Goal: Book appointment/travel/reservation

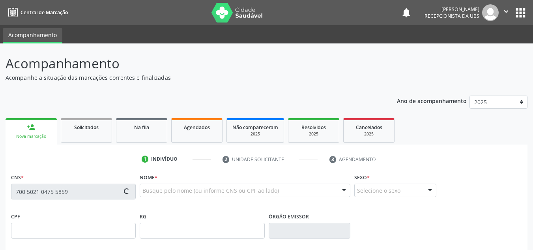
scroll to position [79, 0]
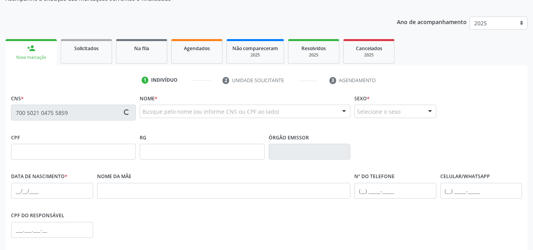
click at [30, 57] on div "Nova marcação" at bounding box center [31, 57] width 40 height 6
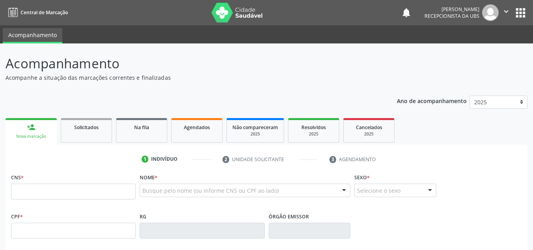
click at [16, 191] on input "text" at bounding box center [73, 192] width 125 height 16
type input "700 5021 0475 5859"
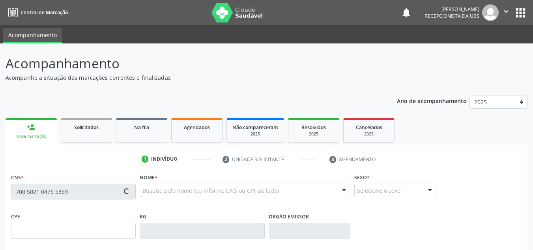
type input "[DATE]"
type input "Jucineide [PERSON_NAME]"
type input "[PHONE_NUMBER]"
type input "2537"
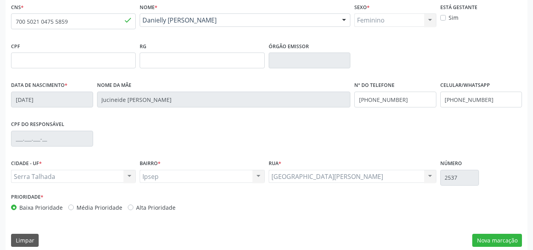
scroll to position [178, 0]
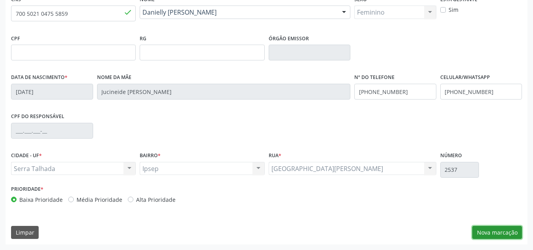
click at [484, 233] on button "Nova marcação" at bounding box center [497, 232] width 50 height 13
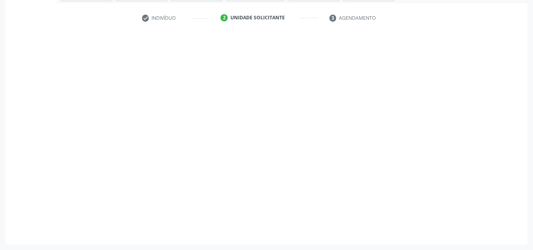
scroll to position [141, 0]
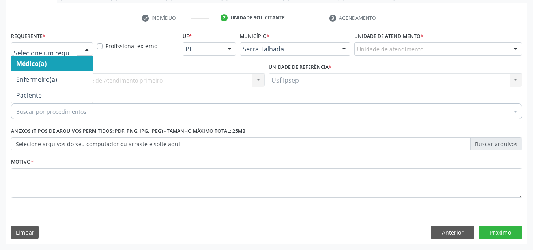
click at [86, 50] on div at bounding box center [87, 49] width 12 height 13
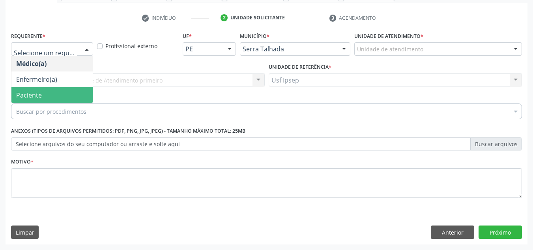
click at [35, 97] on span "Paciente" at bounding box center [29, 95] width 26 height 9
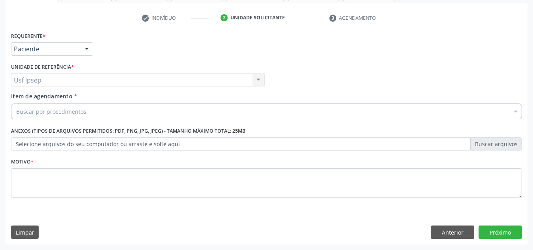
click at [19, 97] on span "Item de agendamento" at bounding box center [42, 95] width 62 height 7
click at [16, 103] on input "Item de agendamento *" at bounding box center [16, 111] width 0 height 16
click at [15, 97] on span "Item de agendamento" at bounding box center [42, 95] width 62 height 7
click at [16, 103] on input "Item de agendamento *" at bounding box center [16, 111] width 0 height 16
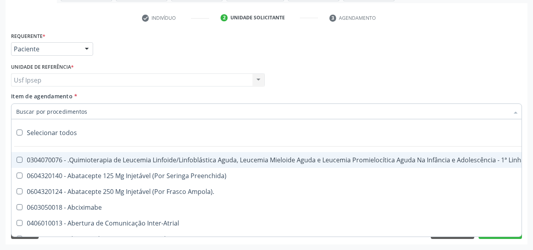
click at [15, 109] on div at bounding box center [266, 111] width 511 height 16
click at [19, 95] on span "Item de agendamento" at bounding box center [42, 95] width 62 height 7
click at [19, 103] on input "Item de agendamento *" at bounding box center [262, 111] width 493 height 16
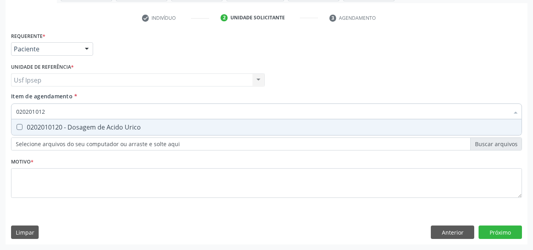
type input "0202010120"
click at [17, 126] on Urico at bounding box center [20, 127] width 6 height 6
click at [17, 126] on Urico "checkbox" at bounding box center [13, 126] width 5 height 5
checkbox Urico "true"
click at [51, 113] on input "0202010120" at bounding box center [262, 111] width 493 height 16
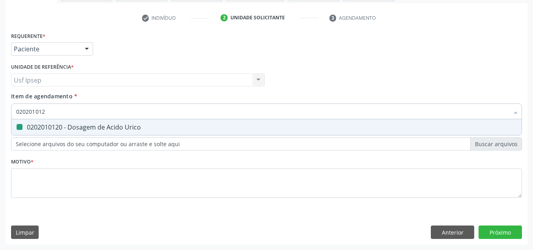
type input "02020101"
checkbox Urico "false"
type input "0"
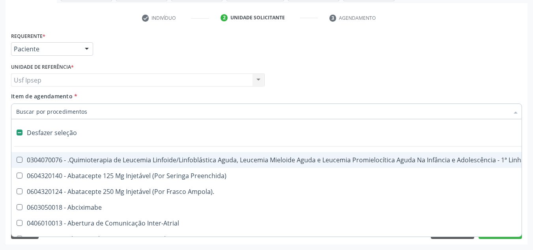
click at [17, 99] on span "Item de agendamento" at bounding box center [42, 95] width 62 height 7
click at [17, 103] on input "Item de agendamento *" at bounding box center [262, 111] width 493 height 16
checkbox Preenchida\) "true"
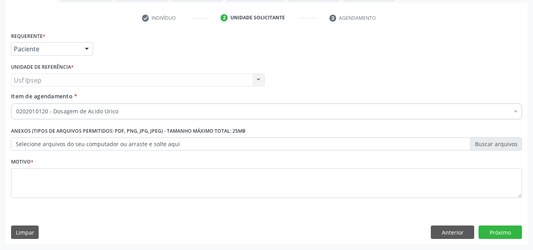
click at [21, 96] on span "Item de agendamento" at bounding box center [42, 95] width 62 height 7
click at [16, 103] on input "Item de agendamento *" at bounding box center [16, 111] width 0 height 16
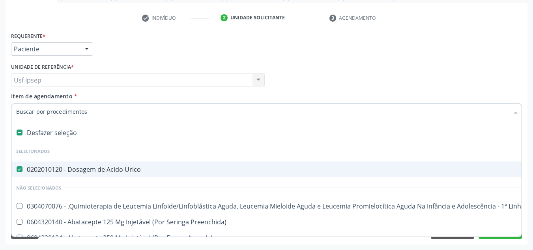
click at [20, 114] on input "Item de agendamento *" at bounding box center [262, 111] width 493 height 16
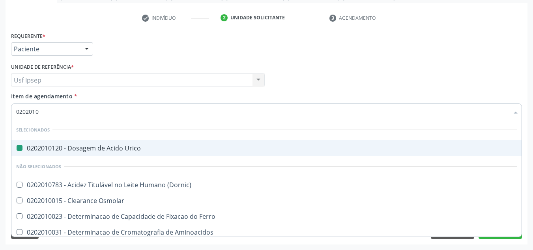
type input "02020104"
checkbox Urico "false"
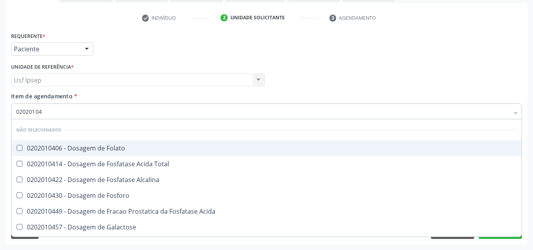
type input "0202010"
checkbox Folato "true"
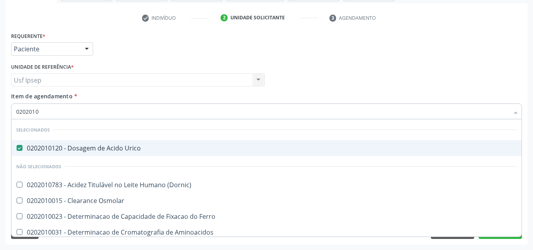
type input "02020104"
checkbox Urico "false"
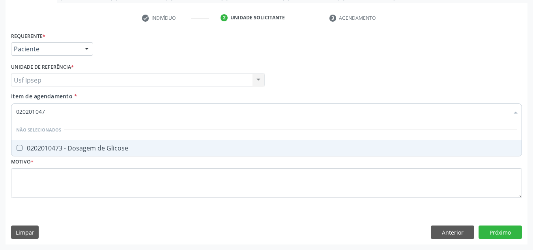
type input "0202010473"
click at [22, 147] on Glicose at bounding box center [20, 148] width 6 height 6
click at [17, 147] on Glicose "checkbox" at bounding box center [13, 147] width 5 height 5
checkbox Glicose "true"
click at [52, 113] on input "0202010473" at bounding box center [262, 111] width 493 height 16
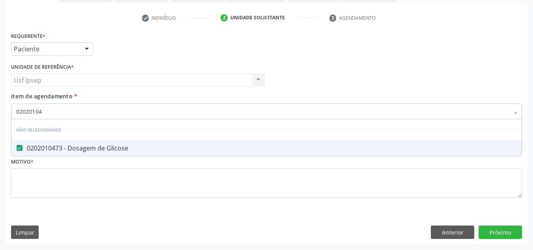
type input "0202010"
checkbox Glicose "true"
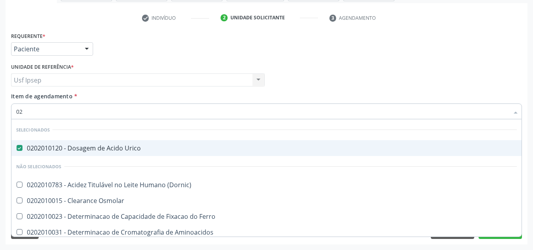
type input "0"
checkbox Glicose "false"
checkbox Nt-Probnp\) "false"
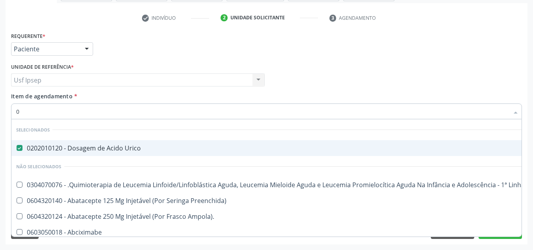
type input "02"
checkbox Congênita "true"
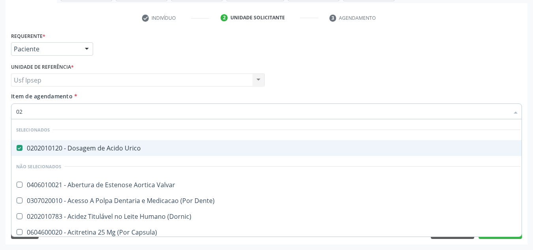
type input "020"
checkbox Tardio\) "true"
checkbox Glicose "false"
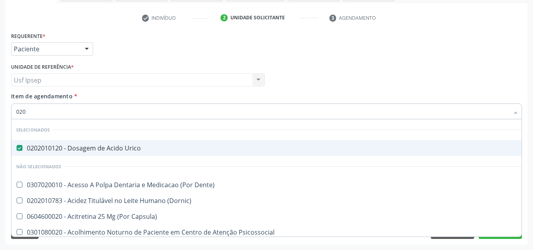
type input "0202"
checkbox Balao "true"
checkbox Glicose "false"
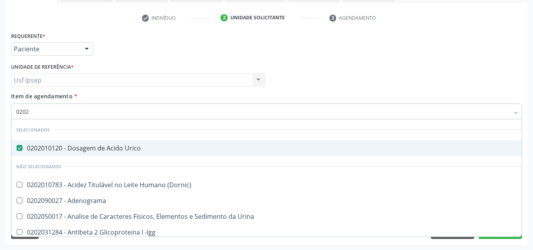
type input "02020"
checkbox Xi "true"
checkbox Glicose "false"
type input "020201"
checkbox Osmolaridade "true"
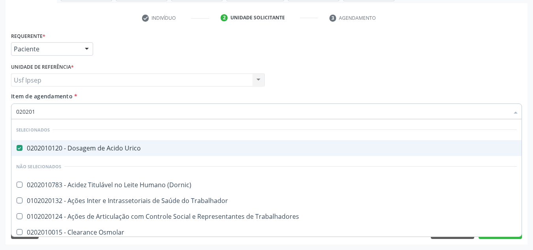
type input "0202010"
checkbox II "true"
checkbox Glicose "false"
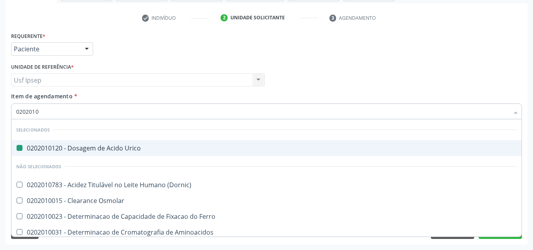
type input "02020103"
checkbox Urico "false"
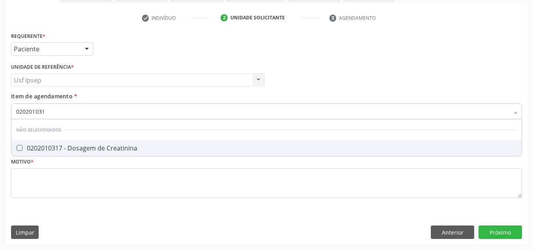
type input "0202010317"
click at [20, 148] on Creatinina at bounding box center [20, 148] width 6 height 6
click at [17, 148] on Creatinina "checkbox" at bounding box center [13, 147] width 5 height 5
checkbox Creatinina "true"
click at [51, 111] on input "0202010317" at bounding box center [262, 111] width 493 height 16
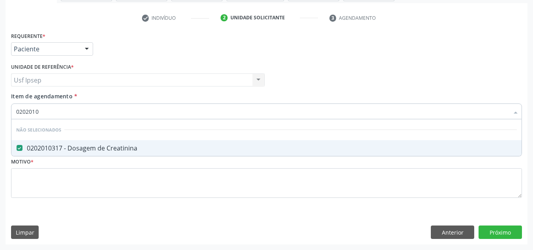
type input "020201"
checkbox Creatinina "true"
type input "0"
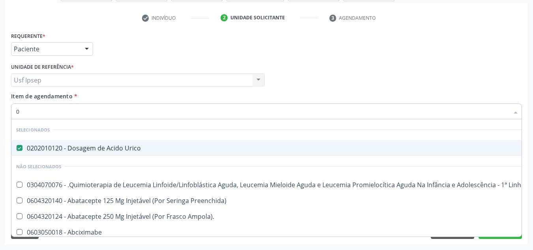
type input "02"
checkbox Gastrico "true"
checkbox Congênita "true"
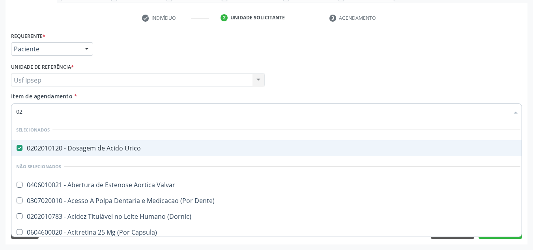
type input "020"
checkbox Descompressiva "true"
checkbox Tardio\) "true"
checkbox Creatinina "false"
checkbox Glicose "false"
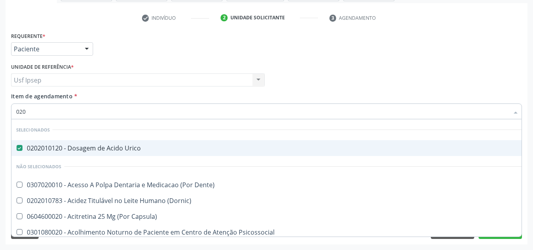
type input "0202"
checkbox Aberto\) "true"
checkbox Balao "true"
checkbox Creatinina "false"
checkbox Glicose "false"
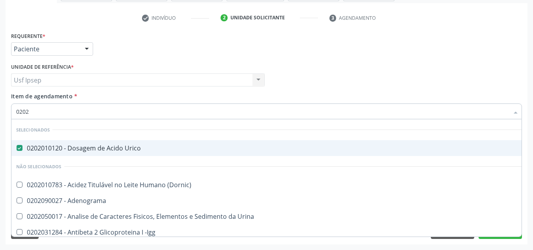
type input "02020"
checkbox Calcio "true"
checkbox Creatinina "false"
checkbox Xi "true"
checkbox Glicose "false"
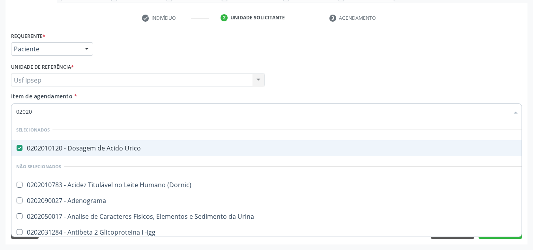
type input "020201"
checkbox Gestante "true"
checkbox Osmolaridade "true"
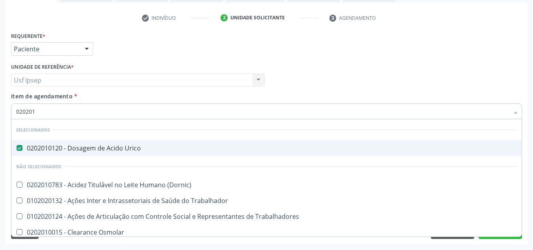
type input "0202010"
checkbox Ionizavel "true"
checkbox Creatinina "false"
checkbox II "true"
checkbox Glicose "false"
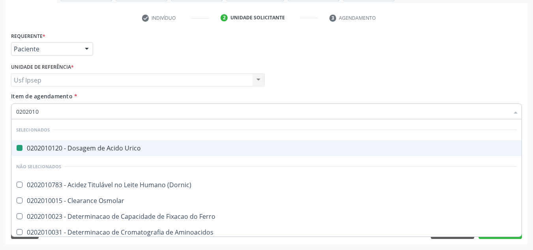
type input "02020106"
checkbox Urico "false"
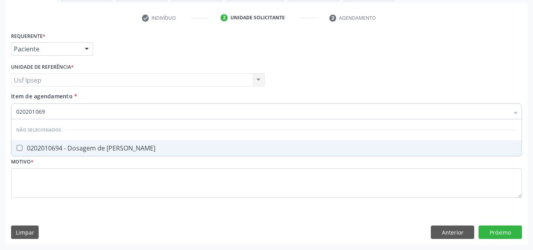
type input "0202010694"
click at [18, 149] on Ureia at bounding box center [20, 148] width 6 height 6
click at [17, 149] on Ureia "checkbox" at bounding box center [13, 147] width 5 height 5
checkbox Ureia "true"
click at [52, 111] on input "0202010694" at bounding box center [262, 111] width 493 height 16
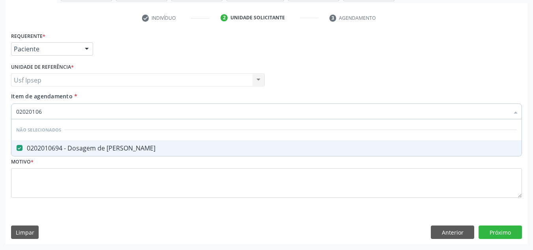
type input "0202010"
checkbox Ureia "true"
type input "0"
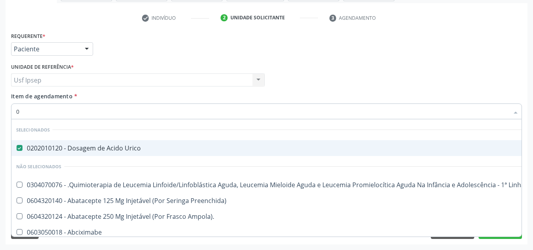
type input "02"
checkbox Gastrico "true"
checkbox Congênita "true"
checkbox Aparentado "true"
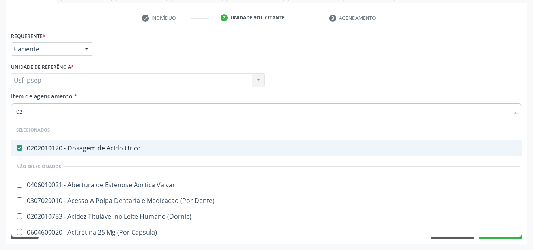
type input "020"
checkbox Descompressiva "true"
checkbox Tardio\) "true"
checkbox II "true"
checkbox Creatinina "false"
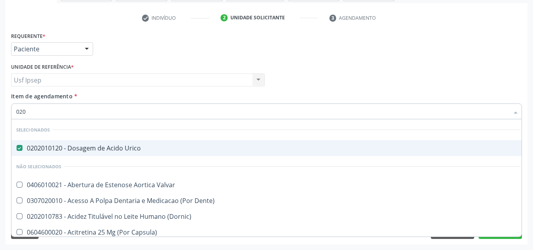
checkbox Glicose "false"
checkbox Ureia "false"
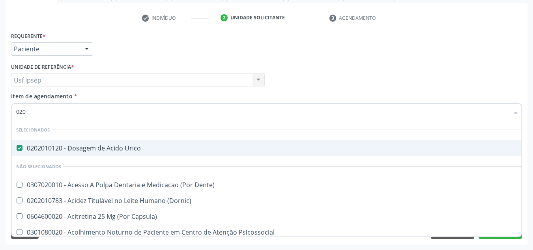
type input "0202"
checkbox Aberto\) "true"
checkbox Balao "true"
checkbox Escrotal "true"
checkbox Creatinina "false"
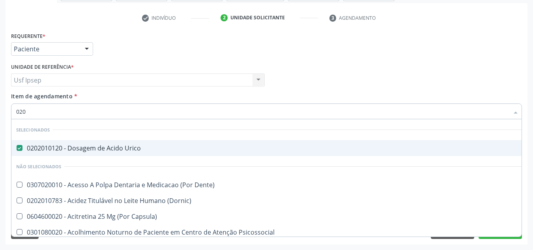
checkbox Glicose "false"
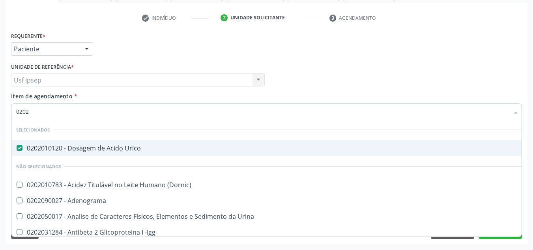
type input "02020"
checkbox Calcio "true"
checkbox Creatinina "false"
checkbox Xi "true"
checkbox Glicose "false"
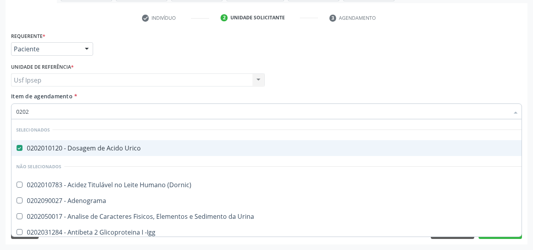
checkbox Derrames "true"
checkbox Ureia "false"
type input "020201"
checkbox Gestante "true"
checkbox Osmolaridade "true"
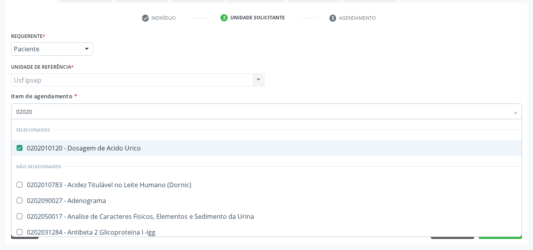
checkbox \(Serotonina\) "true"
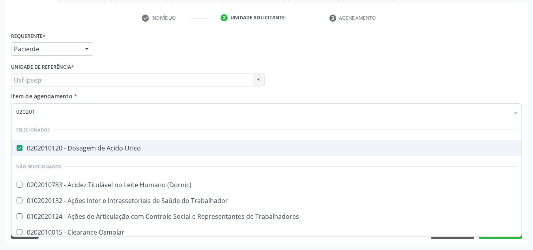
type input "0202010"
checkbox Ionizavel "true"
checkbox Creatinina "false"
checkbox II "true"
checkbox Glicose "false"
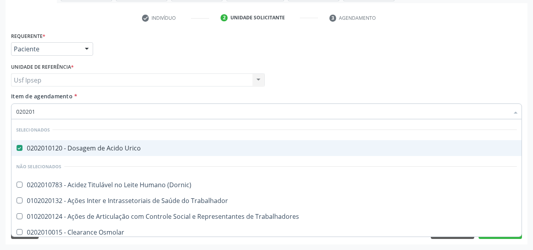
checkbox Piruvato "true"
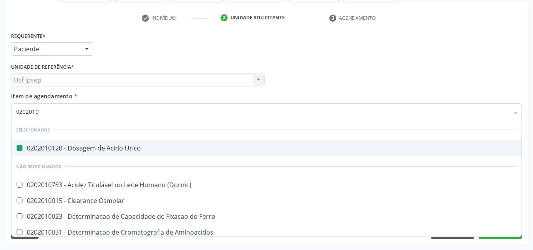
type input "02020105"
checkbox Urico "false"
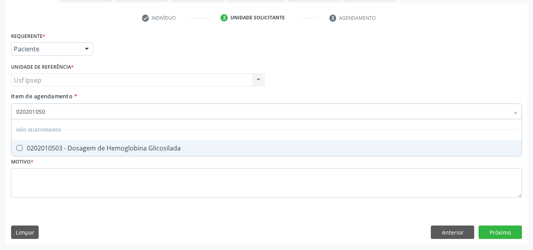
type input "0202010503"
click at [21, 149] on Glicosilada at bounding box center [20, 148] width 6 height 6
click at [17, 149] on Glicosilada "checkbox" at bounding box center [13, 147] width 5 height 5
checkbox Glicosilada "true"
click at [48, 110] on input "0202010503" at bounding box center [262, 111] width 493 height 16
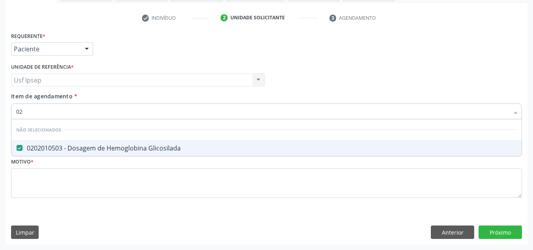
type input "0"
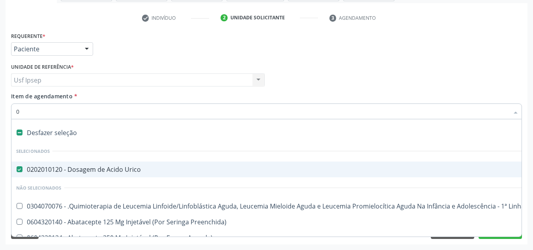
type input "02"
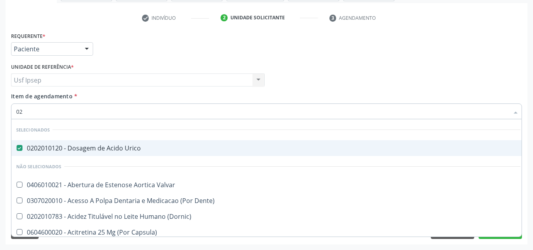
checkbox Creatinina "true"
checkbox Glicose "true"
checkbox Glicosilada "true"
checkbox Ureia "true"
type input "020"
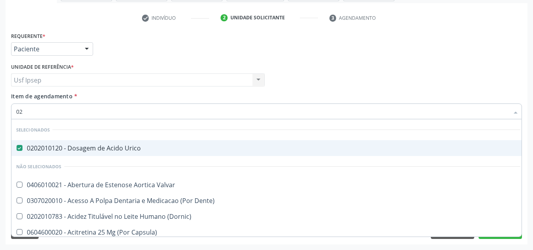
checkbox Descompressiva "true"
checkbox Tardio\) "true"
checkbox Dosagens\) "true"
checkbox II "true"
checkbox Creatinina "false"
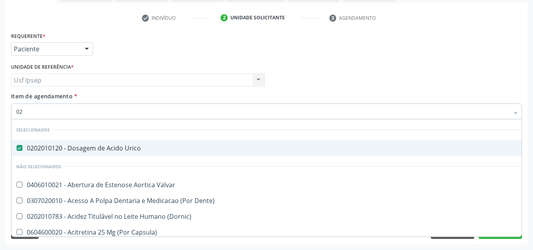
checkbox Glicose "false"
checkbox Glicosilada "false"
checkbox Ureia "false"
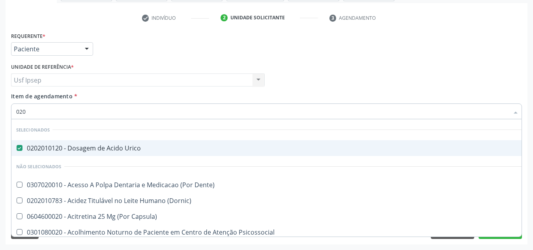
type input "0202"
checkbox Aberto\) "true"
checkbox Balao "true"
checkbox Venosa "true"
checkbox Escrotal "true"
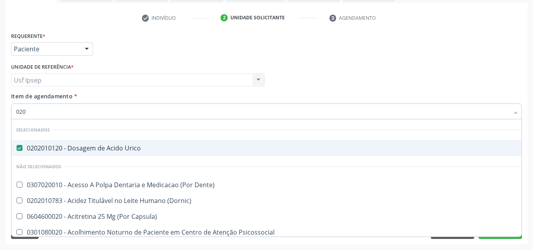
checkbox Creatinina "false"
checkbox Glicose "false"
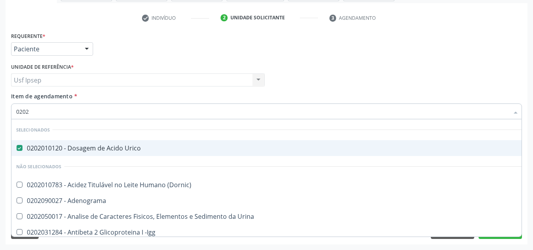
type input "02020"
checkbox Calcio "true"
checkbox Creatinina "false"
checkbox Xi "true"
checkbox Fibrinogenio "true"
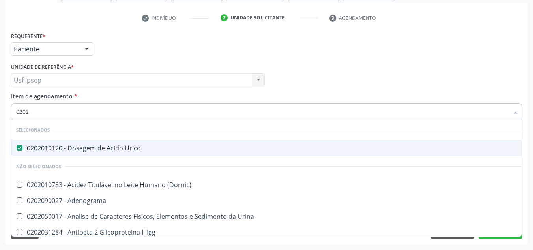
checkbox Glicose "false"
checkbox Glicosilada "false"
checkbox Derrames "true"
checkbox Ureia "false"
type input "020201"
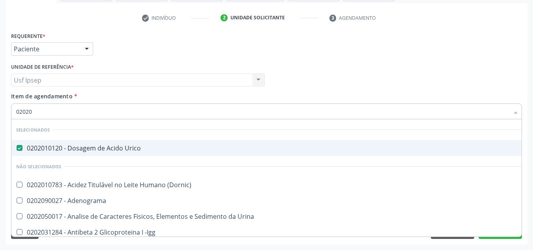
checkbox Gestante "true"
checkbox Osmolaridade "true"
checkbox Reverso "true"
checkbox \(Serotonina\) "true"
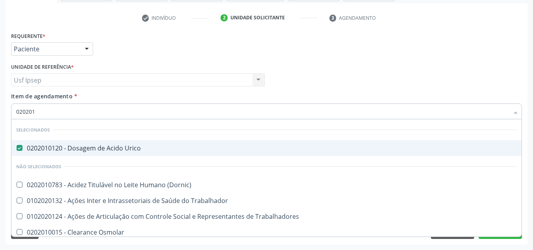
type input "0202010"
checkbox Ionizavel "true"
checkbox Creatinina "false"
checkbox II "true"
checkbox Serico "true"
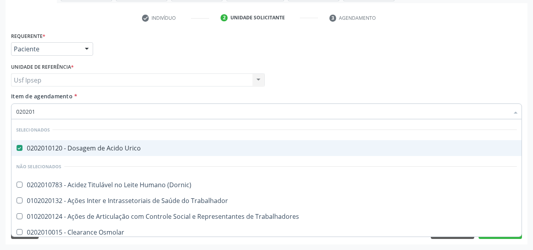
checkbox Glicose "false"
checkbox Glicosilada "false"
checkbox Piruvato "true"
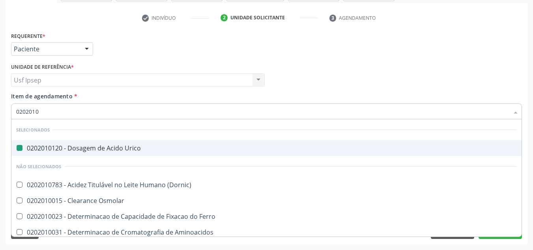
type input "02020106"
checkbox Urico "false"
checkbox Dosagens\) "true"
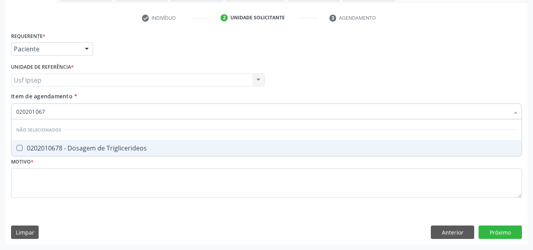
type input "0202010678"
click at [20, 147] on Triglicerideos at bounding box center [20, 148] width 6 height 6
click at [17, 147] on Triglicerideos "checkbox" at bounding box center [13, 147] width 5 height 5
checkbox Triglicerideos "true"
click at [51, 113] on input "0202010678" at bounding box center [262, 111] width 493 height 16
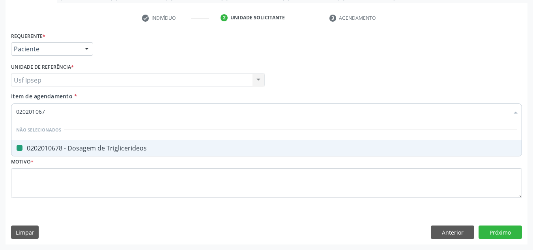
type input "02020106"
checkbox Triglicerideos "false"
type input "0202010"
checkbox Triglicerideos "true"
type input "0"
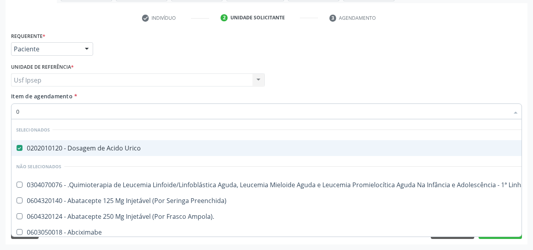
type input "02"
checkbox Gastrico "true"
checkbox Congênita "true"
checkbox Direta "true"
checkbox Hpv "true"
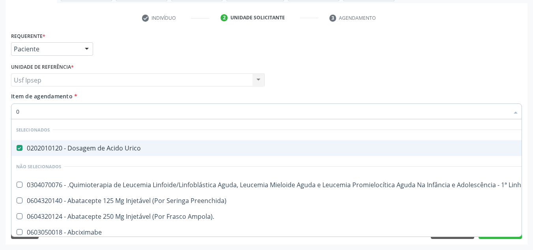
checkbox Aparentado "true"
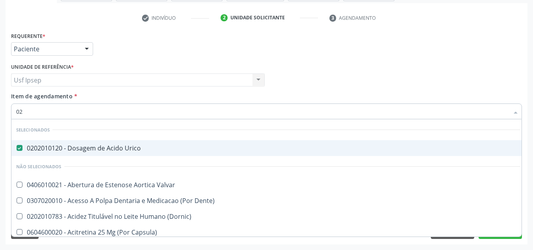
type input "020"
checkbox Descompressiva "true"
checkbox Tardio\) "true"
checkbox Dosagens\) "true"
checkbox Maior "true"
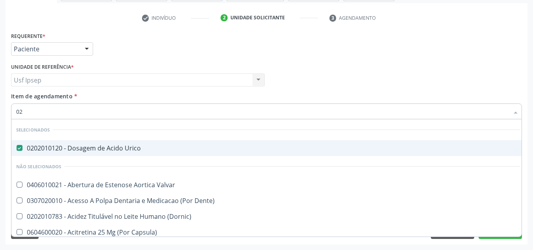
checkbox II "true"
checkbox Creatinina "false"
checkbox Glicose "false"
checkbox Glicosilada "false"
checkbox Triglicerideos "false"
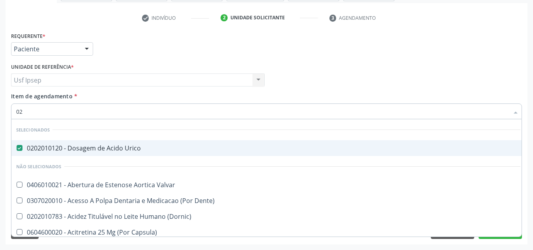
checkbox Ureia "false"
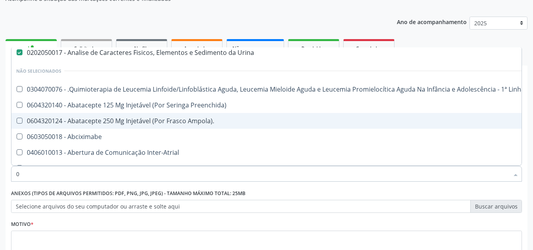
scroll to position [97, 0]
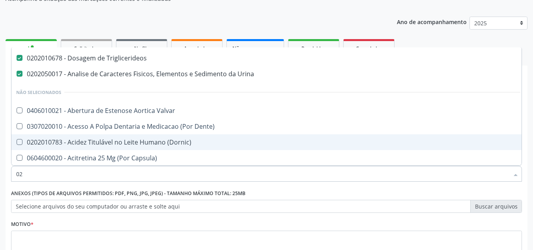
type input "020"
checkbox Transferrina "true"
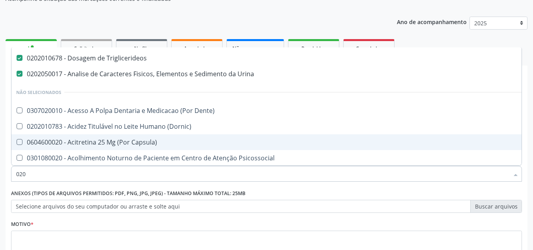
type input "0202"
checkbox \(Coloscopia\) "true"
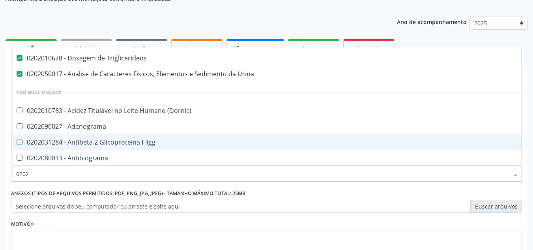
type input "02020"
checkbox Zinco "true"
checkbox Completo "false"
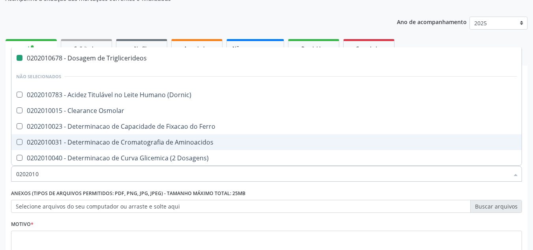
type input "02020102"
checkbox Urico "false"
checkbox Glicose "false"
checkbox Creatinina "false"
checkbox Ureia "false"
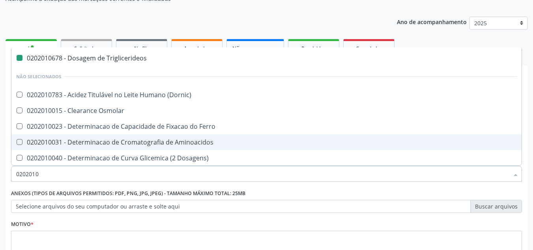
checkbox Glicosilada "false"
checkbox Triglicerideos "false"
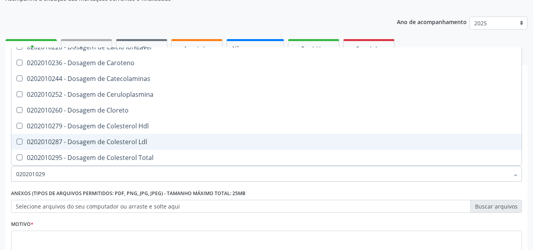
scroll to position [0, 0]
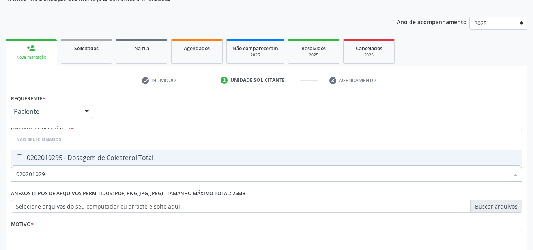
type input "0202010295"
click at [19, 159] on Total at bounding box center [20, 157] width 6 height 6
click at [17, 159] on Total "checkbox" at bounding box center [13, 157] width 5 height 5
checkbox Total "true"
click at [47, 173] on input "0202010295" at bounding box center [262, 174] width 493 height 16
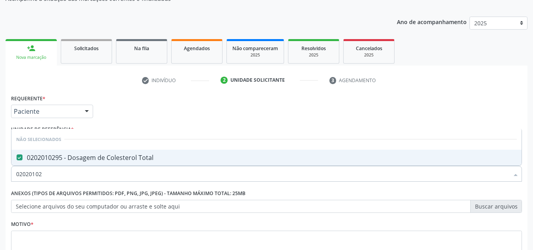
type input "0202010"
checkbox Total "true"
type input "0"
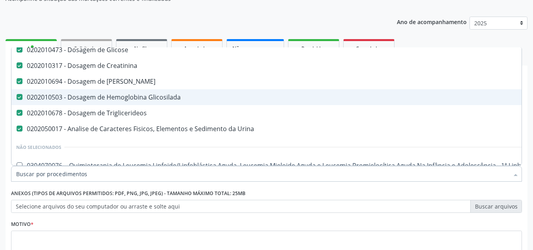
scroll to position [79, 0]
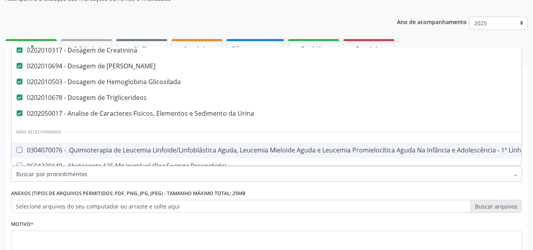
checkbox Manutenção "true"
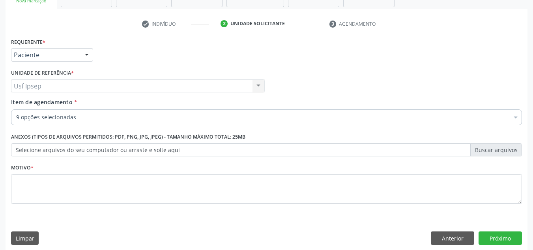
scroll to position [141, 0]
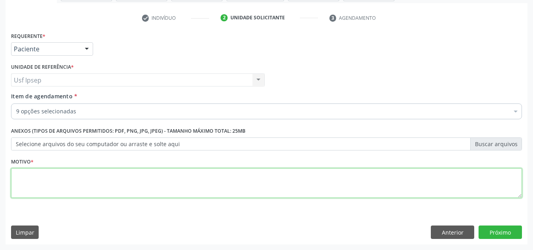
click at [21, 185] on textarea at bounding box center [266, 183] width 511 height 30
type textarea "1"
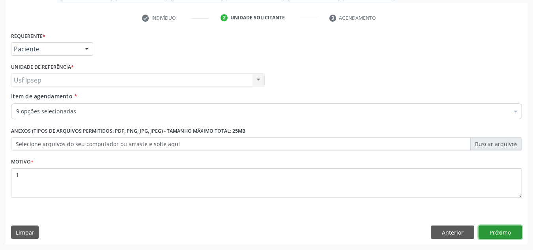
click at [495, 232] on button "Próximo" at bounding box center [500, 231] width 43 height 13
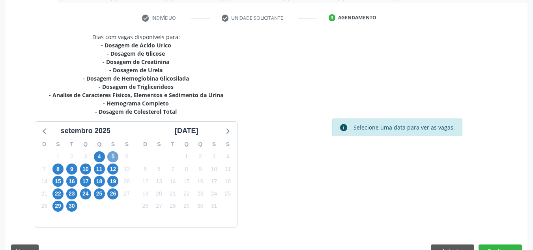
click at [115, 158] on span "5" at bounding box center [112, 156] width 11 height 11
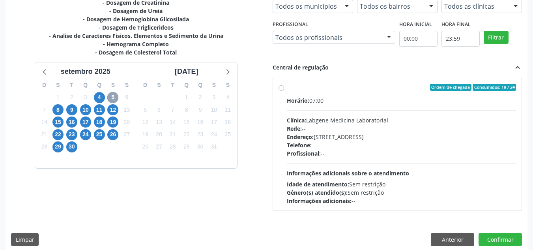
scroll to position [208, 0]
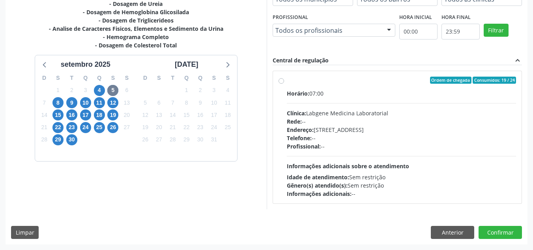
click at [287, 79] on label "Ordem de chegada Consumidos: 19 / 24 Horário: 07:00 Clínica: Labgene Medicina L…" at bounding box center [402, 137] width 230 height 121
click at [279, 79] on input "Ordem de chegada Consumidos: 19 / 24 Horário: 07:00 Clínica: Labgene Medicina L…" at bounding box center [282, 80] width 6 height 7
radio input "true"
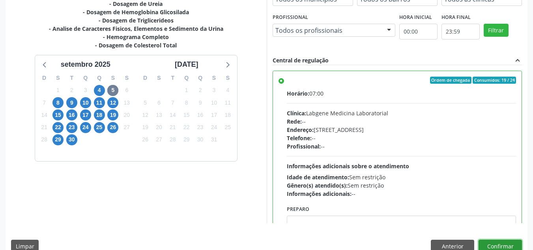
click at [506, 244] on button "Confirmar" at bounding box center [500, 246] width 43 height 13
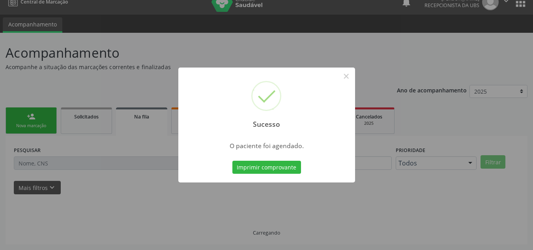
scroll to position [11, 0]
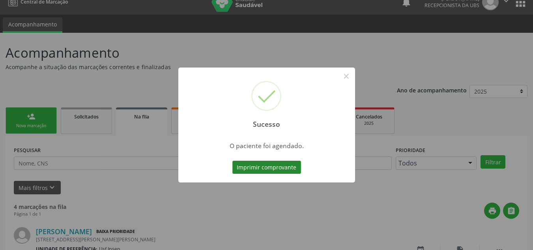
click at [250, 165] on button "Imprimir comprovante" at bounding box center [266, 167] width 69 height 13
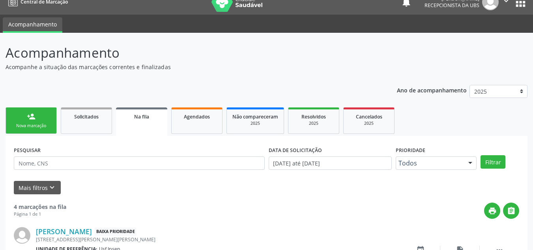
click at [30, 127] on div "Nova marcação" at bounding box center [30, 126] width 39 height 6
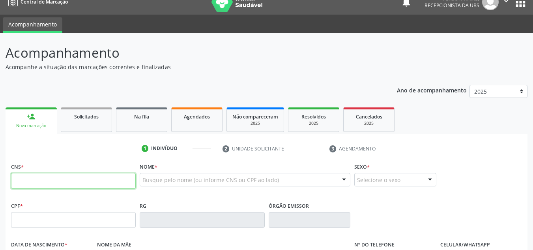
click at [14, 178] on input "text" at bounding box center [73, 181] width 125 height 16
click at [39, 182] on input "703 008" at bounding box center [73, 181] width 125 height 16
type input "703 0008 7695 1379"
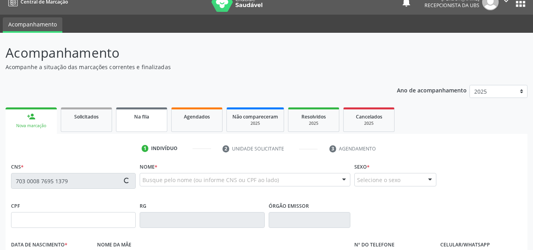
type input "900.147.904-91"
type input "16/06/1974"
type input "Maria das Gracas Rocha e Silva"
type input "(87) 98828-1038"
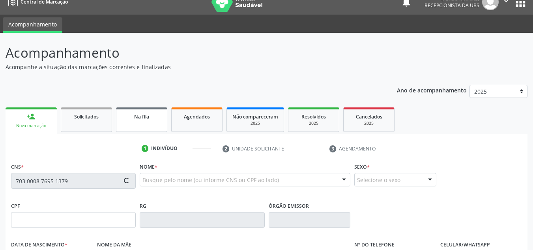
type input "005.783.984-00"
type input "1228"
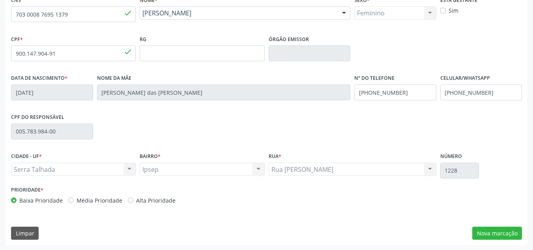
scroll to position [178, 0]
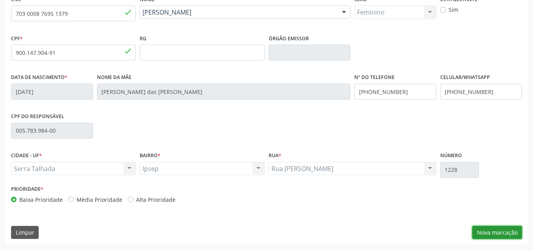
click at [490, 232] on button "Nova marcação" at bounding box center [497, 232] width 50 height 13
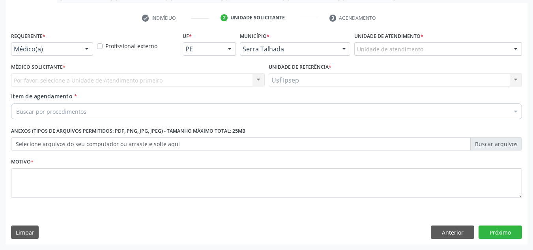
scroll to position [141, 0]
click at [85, 51] on div at bounding box center [87, 49] width 12 height 13
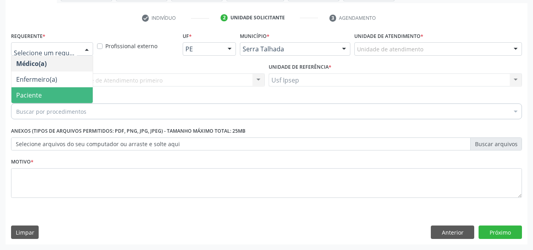
click at [81, 97] on span "Paciente" at bounding box center [51, 95] width 81 height 16
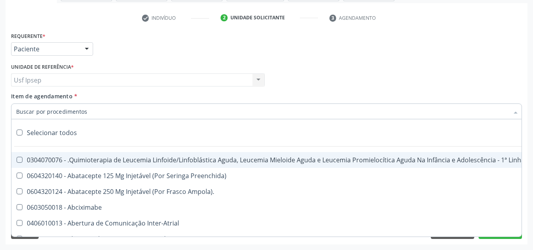
click at [19, 113] on input "Item de agendamento *" at bounding box center [262, 111] width 493 height 16
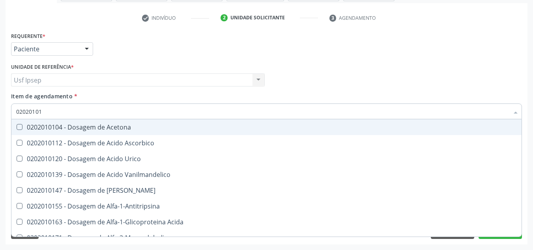
type input "020201012"
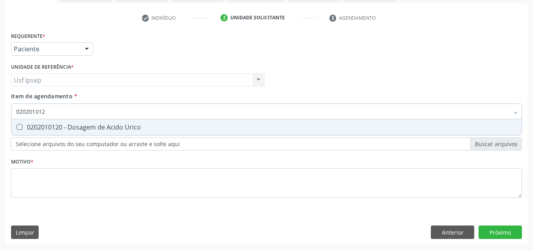
click at [21, 127] on Urico at bounding box center [20, 127] width 6 height 6
click at [17, 127] on Urico "checkbox" at bounding box center [13, 126] width 5 height 5
checkbox Urico "true"
click at [45, 112] on input "020201012" at bounding box center [262, 111] width 493 height 16
type input "02020101"
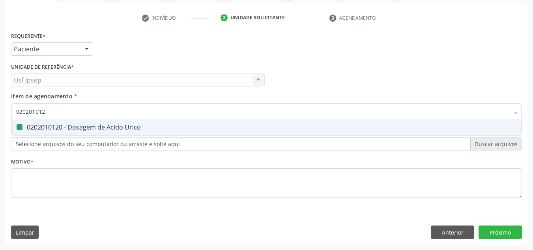
checkbox Urico "false"
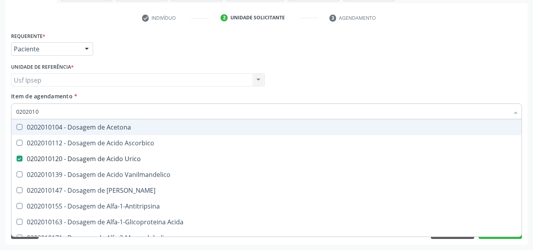
type input "020201"
checkbox Urico "false"
type input "0"
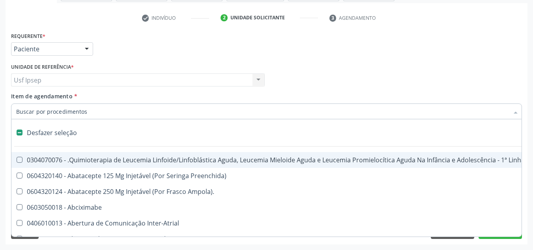
checkbox Preenchida\) "true"
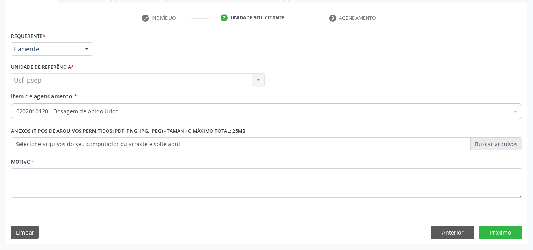
click at [22, 98] on span "Item de agendamento" at bounding box center [42, 95] width 62 height 7
click at [16, 103] on input "Item de agendamento *" at bounding box center [16, 111] width 0 height 16
click at [19, 93] on span "Item de agendamento" at bounding box center [42, 95] width 62 height 7
click at [16, 103] on input "Item de agendamento *" at bounding box center [16, 111] width 0 height 16
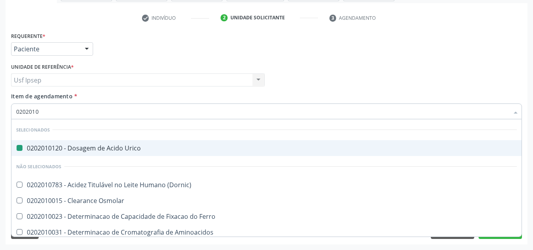
type input "02020104"
checkbox Urico "false"
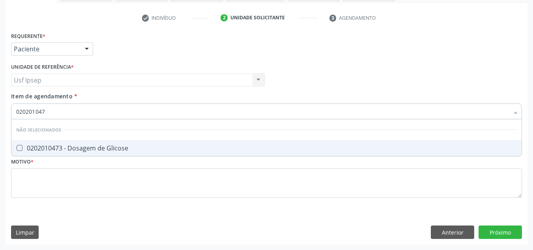
type input "0202010473"
click at [22, 148] on Glicose at bounding box center [20, 148] width 6 height 6
click at [17, 148] on Glicose "checkbox" at bounding box center [13, 147] width 5 height 5
checkbox Glicose "true"
click at [47, 108] on input "0202010473" at bounding box center [262, 111] width 493 height 16
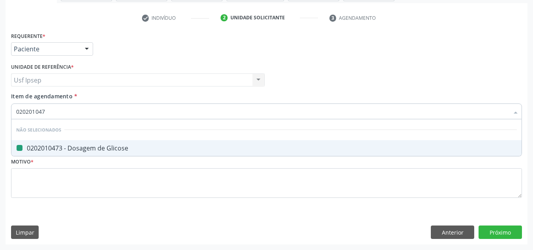
type input "02020104"
checkbox Glicose "false"
type input "020201"
checkbox Glicose "true"
type input "0"
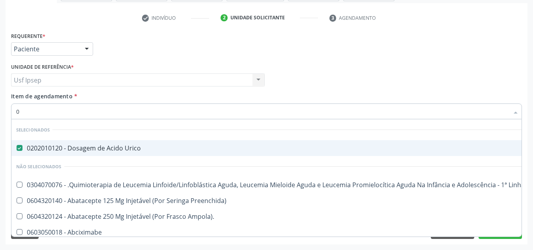
type input "02"
checkbox Congênita "true"
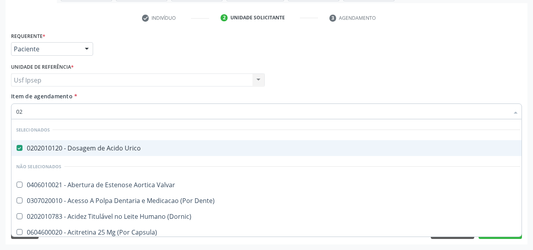
type input "020"
checkbox Tardio\) "true"
checkbox Glicose "false"
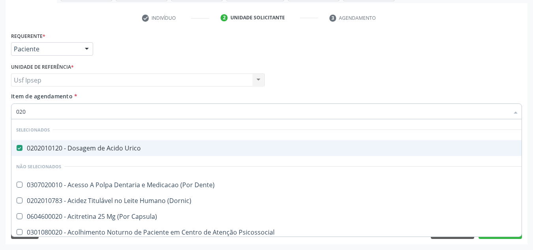
type input "0202"
checkbox Balao "true"
checkbox Glicose "false"
type input "02020"
checkbox Vulva "true"
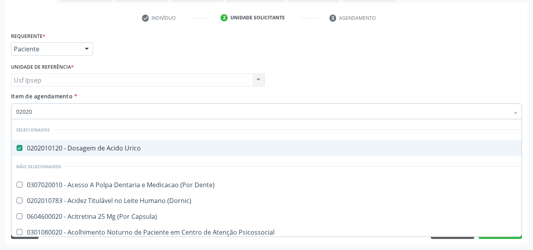
checkbox Balao "false"
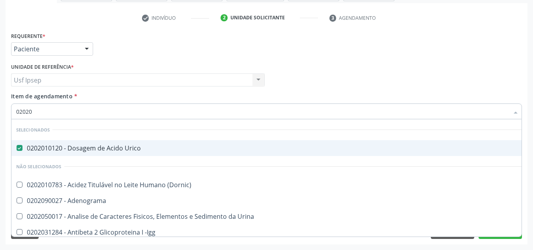
type input "020201"
checkbox Osmolaridade "true"
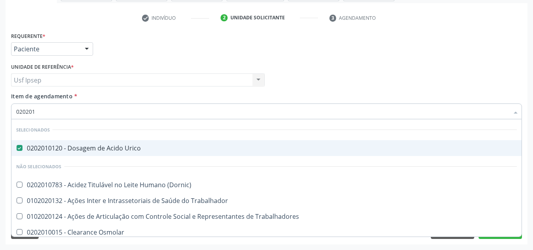
type input "0202010"
checkbox II "true"
checkbox Glicose "false"
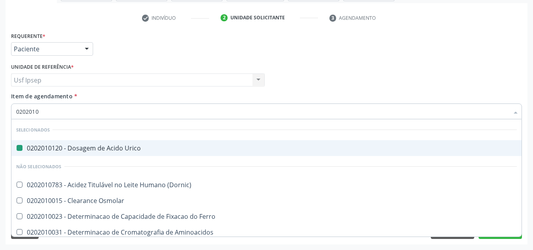
type input "02020103"
checkbox Urico "false"
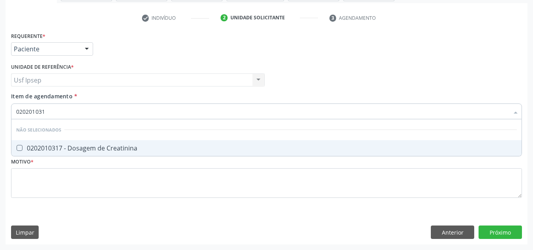
type input "0202010317"
click at [21, 144] on span "0202010317 - Dosagem de Creatinina" at bounding box center [266, 148] width 510 height 16
checkbox Creatinina "true"
drag, startPoint x: 50, startPoint y: 112, endPoint x: 54, endPoint y: 115, distance: 4.6
click at [51, 112] on input "0202010317" at bounding box center [262, 111] width 493 height 16
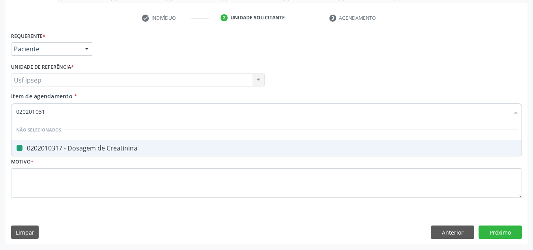
type input "02020103"
checkbox Creatinina "false"
type input "0202010"
checkbox Creatinina "true"
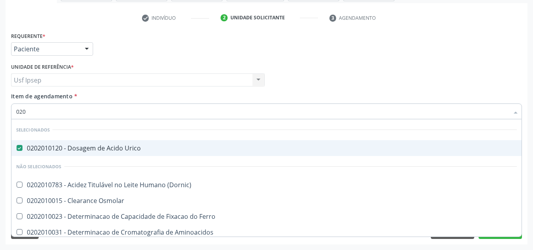
type input "02"
checkbox Creatinina "false"
checkbox Folato "false"
checkbox Glicose "false"
checkbox Nt-Probnp\) "false"
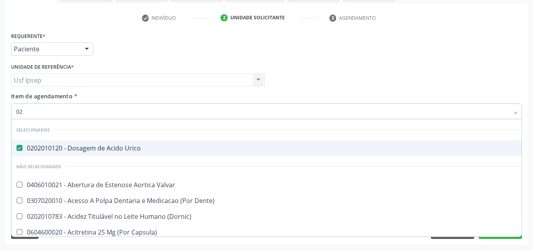
type input "0"
checkbox Creatinina "false"
checkbox Glicose "false"
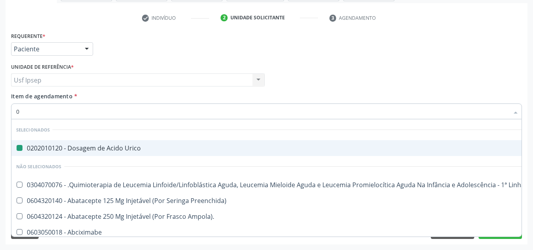
type input "00"
checkbox Urico "false"
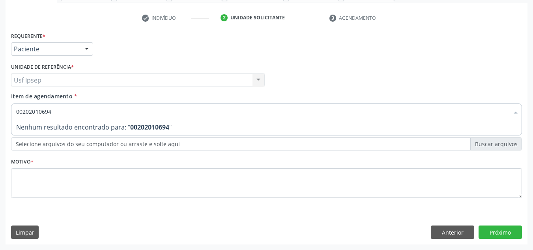
click at [56, 112] on input "00202010694" at bounding box center [262, 111] width 493 height 16
click at [17, 111] on input "00202010694" at bounding box center [262, 111] width 493 height 16
click at [19, 109] on input "00202010694" at bounding box center [262, 111] width 493 height 16
type input "0202010694"
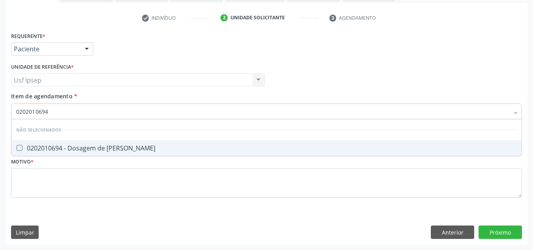
click at [18, 149] on Ureia at bounding box center [20, 148] width 6 height 6
click at [17, 149] on Ureia "checkbox" at bounding box center [13, 147] width 5 height 5
checkbox Ureia "true"
click at [49, 109] on input "0202010694" at bounding box center [262, 111] width 493 height 16
type input "02020106"
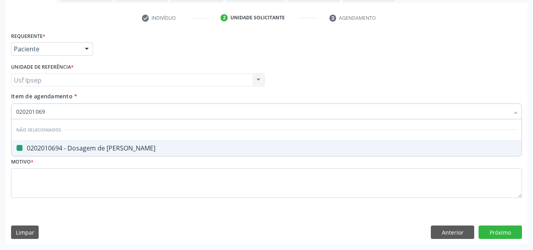
checkbox Ureia "false"
type input "0202010"
checkbox Ureia "true"
type input "0"
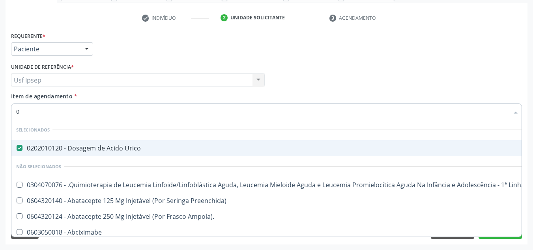
type input "02"
checkbox Gastrico "true"
checkbox Congênita "true"
checkbox Aparentado "true"
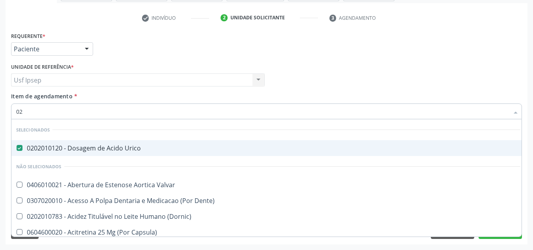
type input "020"
checkbox Descompressiva "true"
checkbox Tardio\) "true"
checkbox II "true"
checkbox Creatinina "false"
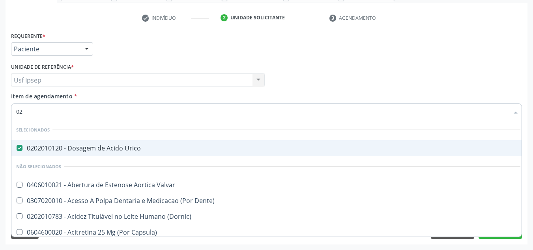
checkbox Glicose "false"
checkbox Ureia "false"
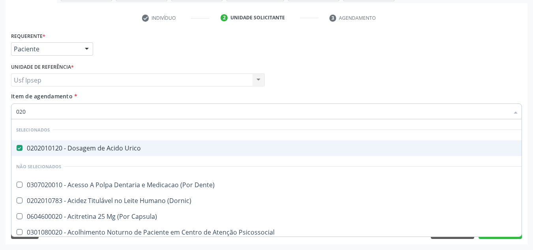
type input "0202"
checkbox Aberto\) "true"
checkbox Balao "true"
checkbox Escrotal "true"
checkbox Creatinina "false"
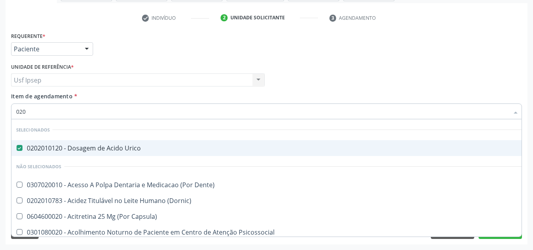
checkbox Glicose "false"
type input "02020"
checkbox Anal "true"
checkbox Aberto\) "false"
checkbox Vulva "true"
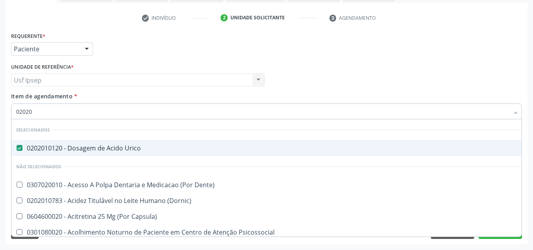
checkbox Balao "false"
checkbox Quantitativa\) "true"
checkbox Escrotal "false"
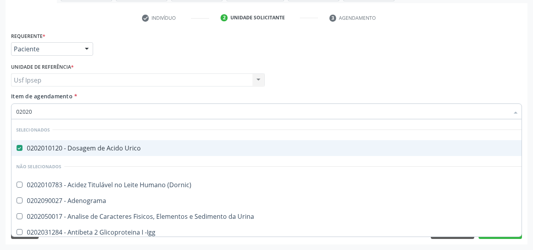
type input "020201"
checkbox Gestante "true"
checkbox Osmolaridade "true"
checkbox \(Serotonina\) "true"
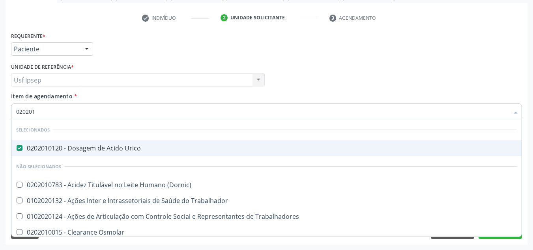
type input "0202010"
checkbox Ionizavel "true"
checkbox Creatinina "false"
checkbox II "true"
checkbox Glicose "false"
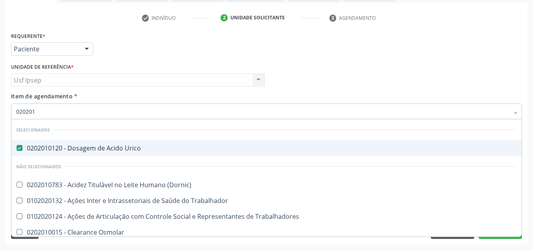
checkbox Piruvato "true"
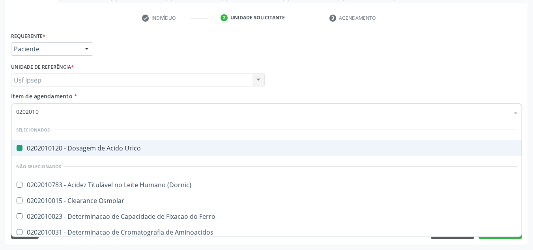
type input "02020102"
checkbox Urico "false"
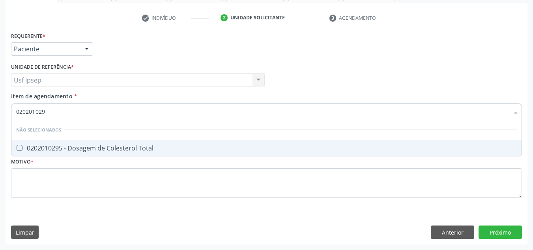
type input "0202010295"
click at [24, 148] on div "0202010295 - Dosagem de Colesterol Total" at bounding box center [266, 148] width 501 height 6
checkbox Total "true"
click at [49, 110] on input "0202010295" at bounding box center [262, 111] width 493 height 16
type input "02020102"
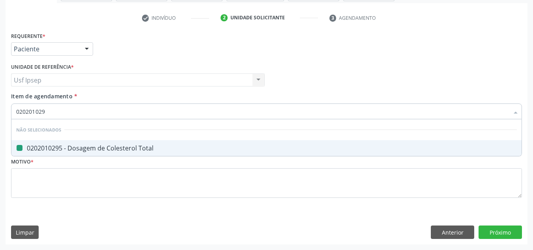
checkbox Total "false"
type input "020201"
checkbox Total "true"
type input "0"
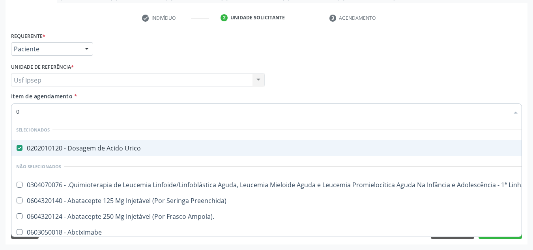
type input "02"
checkbox Comprimido\) "true"
checkbox Gastrico "true"
checkbox Congênita "true"
checkbox Aparentado "true"
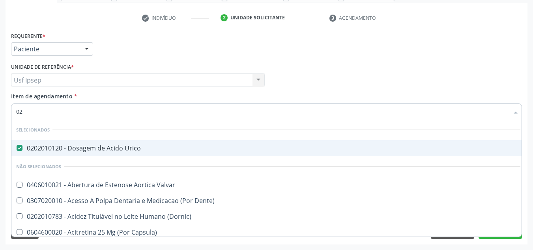
type input "020"
checkbox Anos\) "true"
checkbox Descompressiva "true"
checkbox Tardio\) "true"
checkbox II "true"
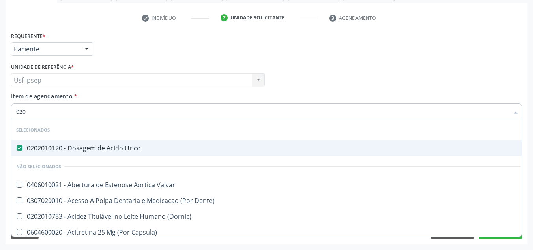
checkbox Total "false"
checkbox Creatinina "false"
checkbox Glicose "false"
checkbox Ureia "false"
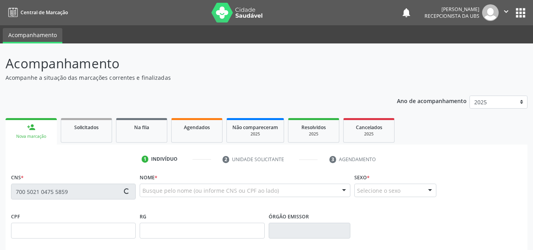
scroll to position [79, 0]
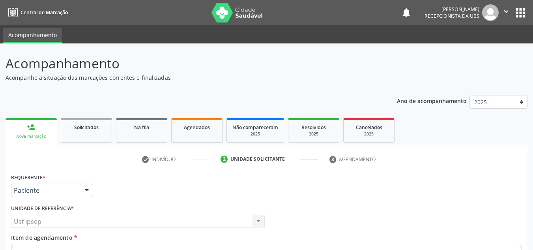
scroll to position [141, 0]
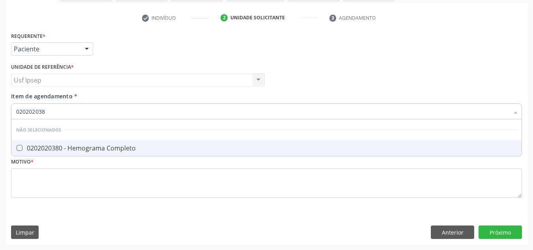
type input "0202020380"
click at [17, 147] on Completo at bounding box center [20, 148] width 6 height 6
click at [17, 147] on Completo "checkbox" at bounding box center [13, 147] width 5 height 5
checkbox Completo "true"
click at [49, 111] on input "0202020380" at bounding box center [262, 111] width 493 height 16
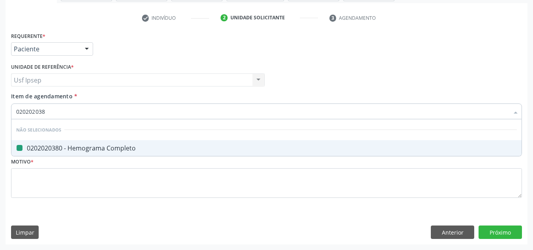
type input "02020203"
checkbox Completo "false"
type input "02020"
checkbox Completo "true"
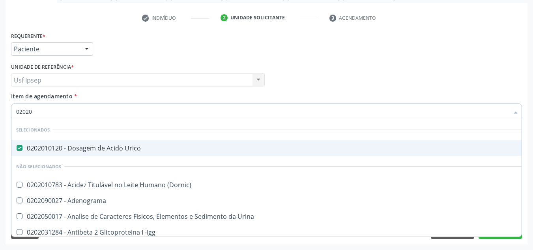
type input "0202"
checkbox Total "false"
checkbox Creatinina "false"
checkbox Etossuximida "true"
checkbox Viii "true"
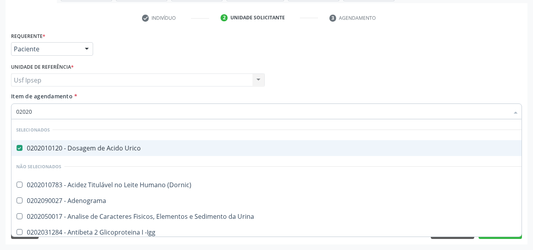
checkbox Glicose "false"
checkbox Glicosilada "false"
checkbox Lactato "true"
checkbox Muco-Proteinas "true"
checkbox \(Tgo\) "false"
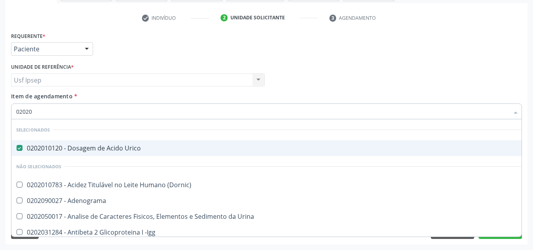
checkbox \(Tgp\) "false"
checkbox Triglicerideos "false"
checkbox Ureia "false"
checkbox \(Direto\) "true"
checkbox Urinarios "true"
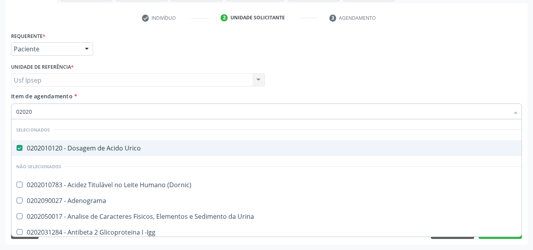
checkbox Pallidum "true"
checkbox Hematocrito "true"
checkbox Completo "false"
checkbox Pylori "true"
type input "020"
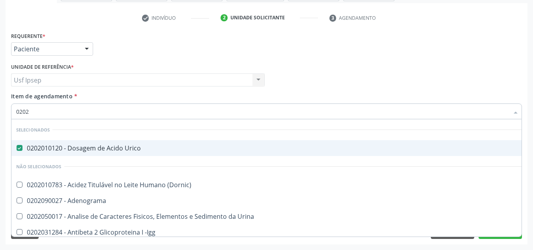
checkbox Total "false"
checkbox Creatinina "false"
checkbox Glicose "false"
checkbox Glicosilada "false"
checkbox \(Tgo\) "false"
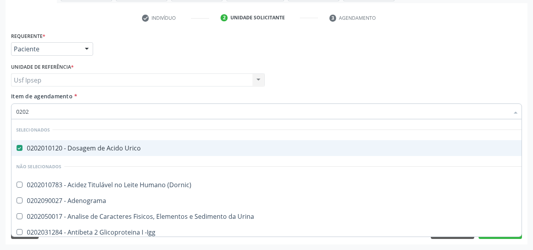
checkbox \(Tgp\) "false"
checkbox Triglicerideos "false"
checkbox Ureia "false"
checkbox Completo "false"
checkbox Bucomaxilofacial "true"
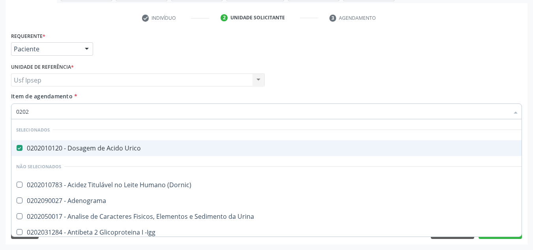
checkbox Bilateral "true"
checkbox Boston "true"
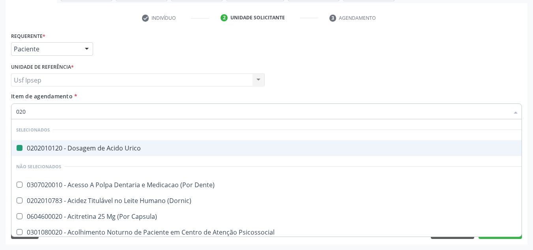
type input "0200"
checkbox Urico "false"
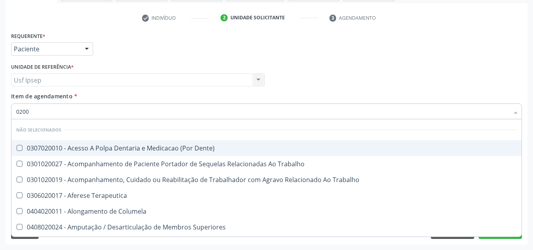
type input "020"
checkbox Dente\) "true"
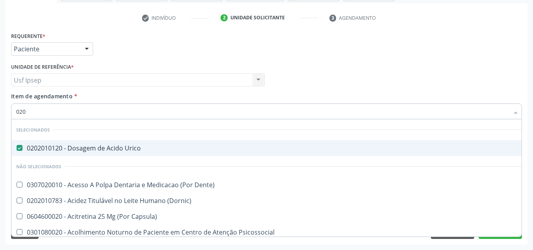
type input "0202"
checkbox Puncao "true"
checkbox Aberto\) "true"
checkbox Balao "true"
checkbox Venosa "true"
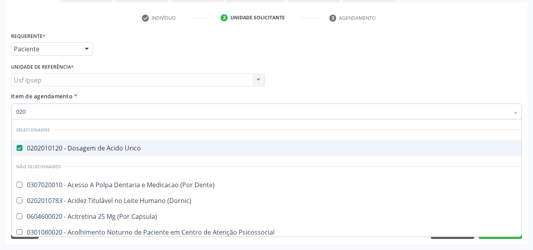
checkbox Paratireoides "true"
checkbox \(Spcto\) "true"
checkbox Projecoes\) "true"
checkbox Escrotal "true"
checkbox Revisao "true"
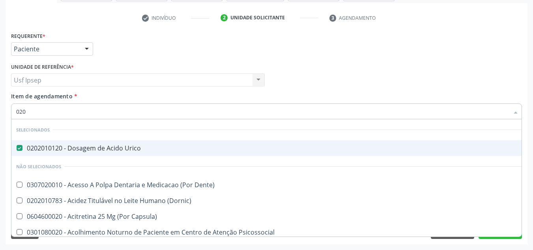
checkbox Total "false"
checkbox Creatinina "false"
checkbox Glicose "false"
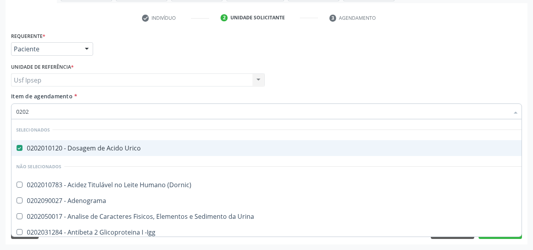
type input "02020"
checkbox Barbituratos "true"
checkbox Calcio "true"
checkbox Total "false"
checkbox Creatinina "false"
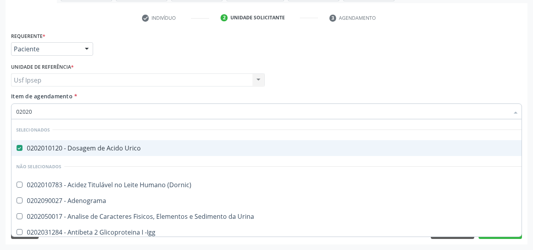
checkbox Xi "true"
checkbox Fibrinogenio "true"
checkbox Glicose "false"
checkbox Glicosilada "false"
checkbox Prolactina "true"
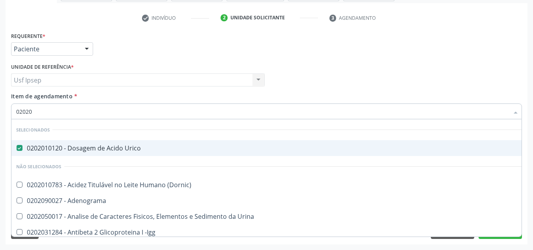
checkbox Funcional "true"
checkbox Derrames "true"
checkbox \(Tgo\) "false"
checkbox \(Tgp\) "false"
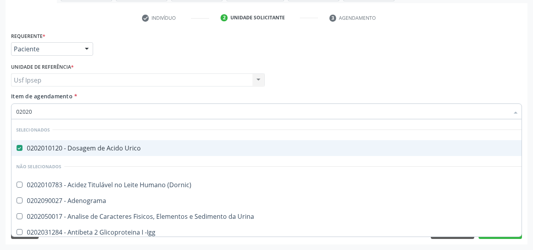
checkbox Triglicerideos "false"
checkbox Ureia "false"
checkbox Zinco "true"
checkbox Completo "false"
type input "020203"
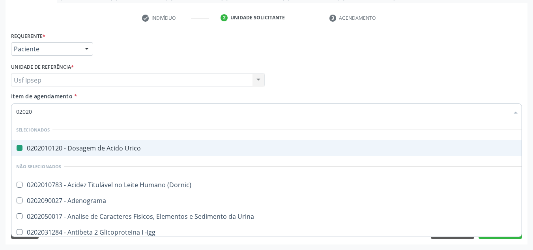
checkbox Urico "false"
checkbox \(Qualitativo\) "true"
checkbox Total "false"
checkbox Creatinina "false"
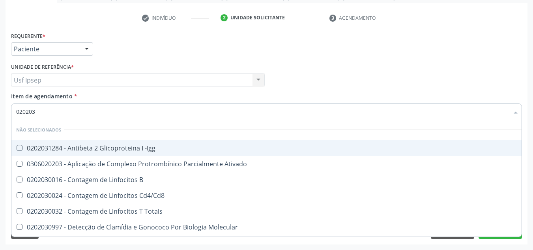
type input "0202030"
checkbox Completo "false"
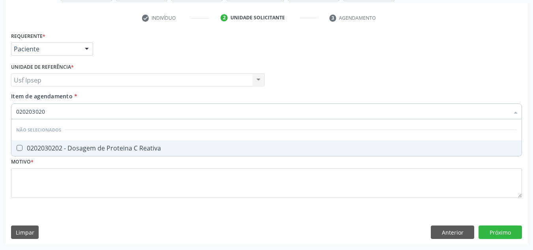
type input "0202030202"
click at [21, 146] on Reativa at bounding box center [20, 148] width 6 height 6
click at [17, 146] on Reativa "checkbox" at bounding box center [13, 147] width 5 height 5
checkbox Reativa "true"
click at [49, 112] on input "0202030202" at bounding box center [262, 111] width 493 height 16
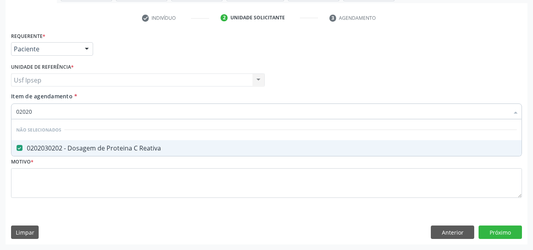
type input "0202"
checkbox Reativa "true"
type input "0"
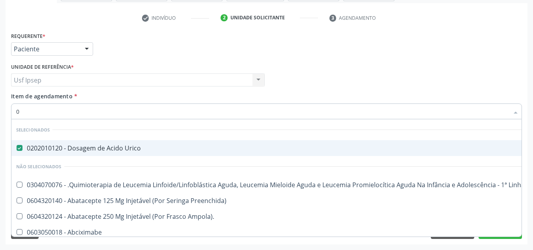
type input "02"
checkbox Comprimido\) "true"
checkbox Gastrico "true"
checkbox Congênita "true"
checkbox Direta "true"
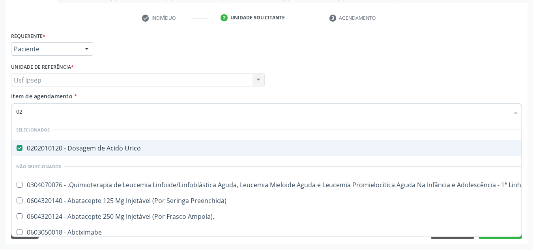
checkbox Embolizante "true"
checkbox Leprae "true"
checkbox Laboratorial "true"
checkbox Hpv "true"
checkbox Aparentado "true"
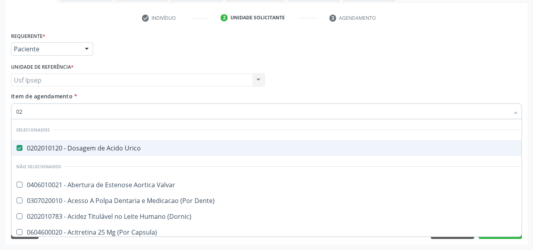
type input "020"
checkbox Anos\) "true"
checkbox Descompressiva "true"
checkbox Tardio\) "true"
checkbox Dosagens\) "true"
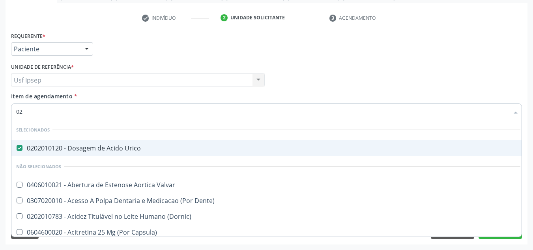
checkbox Pernoite "true"
checkbox Artéria "true"
checkbox Semana\) "true"
checkbox Maior "true"
checkbox II "true"
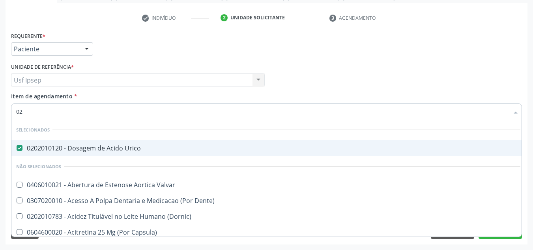
checkbox Total "false"
checkbox Creatinina "false"
checkbox Glicose "false"
checkbox Glicosilada "false"
checkbox Reativa "false"
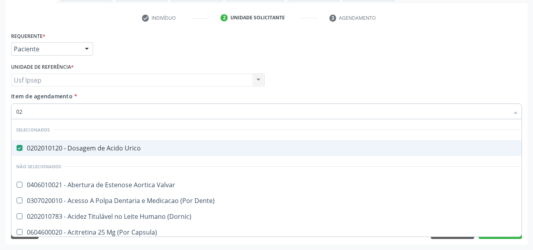
checkbox \(Tgo\) "false"
checkbox \(Tgp\) "false"
checkbox Triglicerideos "false"
checkbox \(T3\) "true"
checkbox Ureia "false"
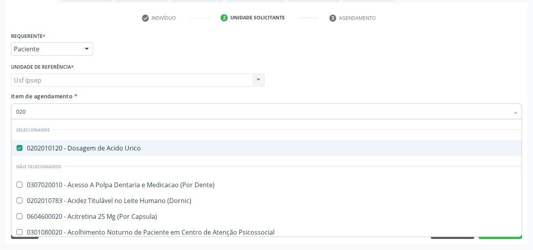
type input "0202"
checkbox Puncao "true"
checkbox Aberto\) "true"
checkbox Balao "true"
checkbox Venosa "true"
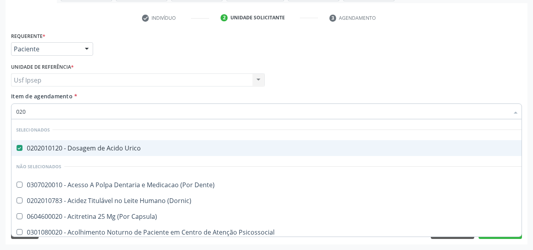
checkbox Ativa "true"
checkbox Paratireoides "true"
checkbox \(Spcto\) "true"
checkbox Projecoes\) "true"
checkbox Escrotal "true"
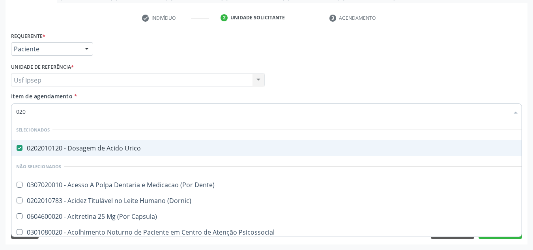
checkbox Revisao "true"
checkbox Total "false"
checkbox Creatinina "false"
checkbox Glicose "false"
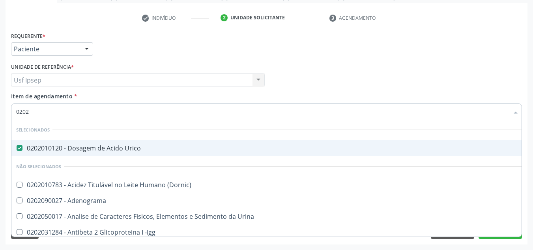
type input "02020"
checkbox Barbituratos "true"
checkbox Calcio "true"
checkbox Total "false"
checkbox Creatinina "false"
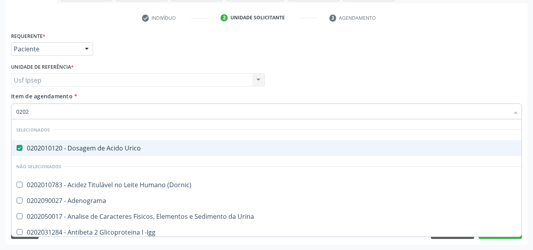
checkbox Xi "true"
checkbox Fibrinogenio "true"
checkbox Glicose "false"
checkbox Glicosilada "false"
checkbox Insulina "true"
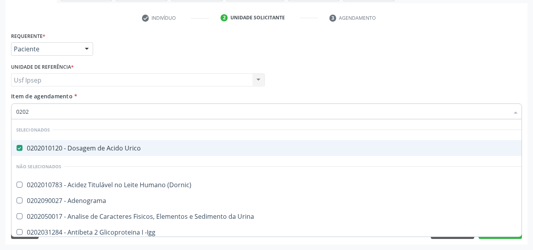
checkbox Prolactina "true"
checkbox Funcional "true"
checkbox Reativa "false"
checkbox Funcional "true"
checkbox Derrames "true"
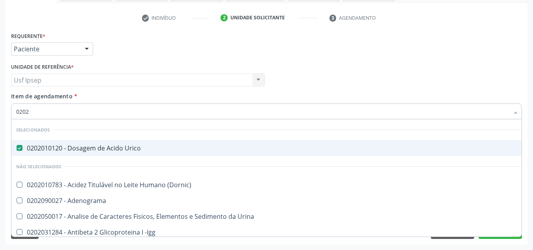
checkbox \(Tgo\) "false"
checkbox \(Tgp\) "false"
checkbox Triglicerideos "false"
checkbox Ureia "false"
checkbox Zinco "true"
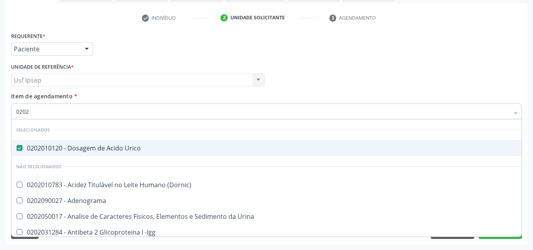
checkbox Completo "false"
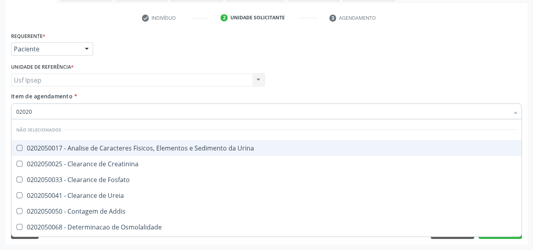
type input "020205"
checkbox Urina "false"
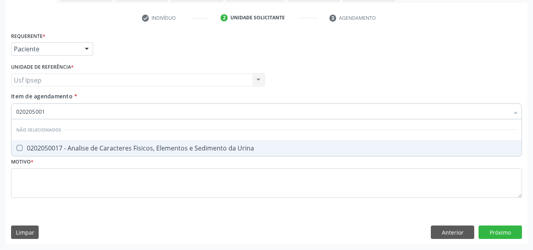
type input "0202050017"
click at [20, 149] on Urina at bounding box center [20, 148] width 6 height 6
click at [17, 149] on Urina "checkbox" at bounding box center [13, 147] width 5 height 5
checkbox Urina "true"
click at [49, 113] on input "0202050017" at bounding box center [262, 111] width 493 height 16
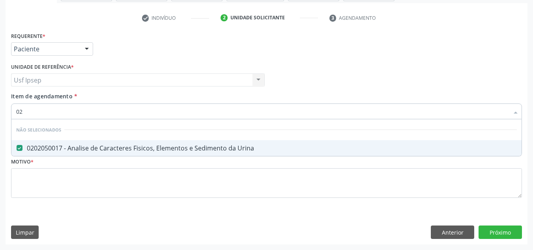
type input "0"
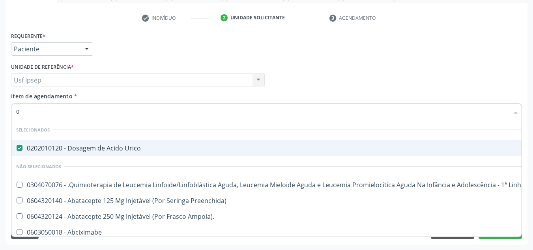
type input "02"
checkbox Coração "true"
checkbox Urina "false"
checkbox Comprimido\) "true"
checkbox Gastrico "true"
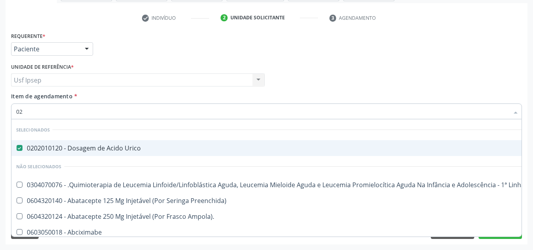
checkbox Congênita "true"
checkbox Direta "true"
checkbox Embolizante "true"
checkbox Leprae "true"
checkbox Laboratorial "true"
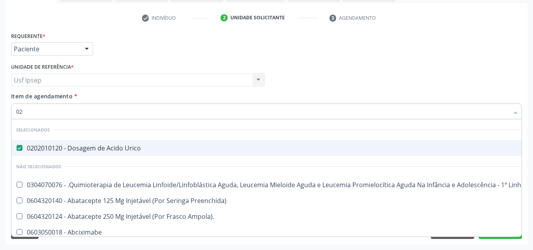
checkbox Hpv "true"
checkbox Aparentado "true"
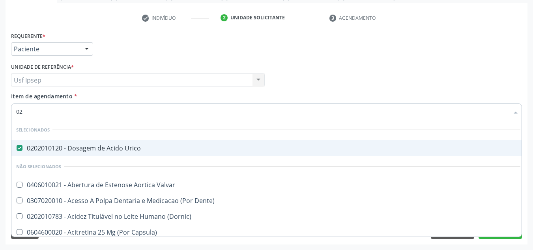
type input "020"
checkbox Terapeutica "true"
checkbox Urina "false"
checkbox Anos\) "true"
checkbox Descompressiva "true"
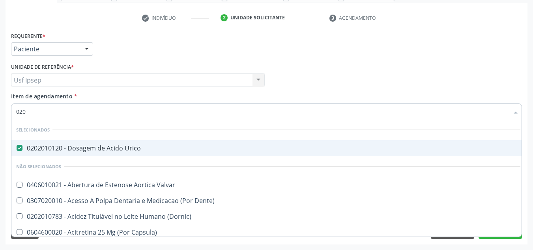
checkbox Tardio\) "true"
checkbox Dosagens\) "true"
checkbox Pernoite "true"
checkbox Artéria "true"
checkbox Semana\) "true"
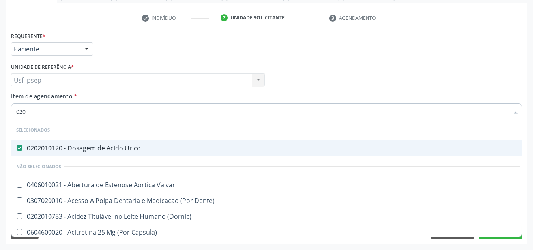
checkbox Maior "true"
checkbox II "true"
checkbox Total "false"
checkbox Creatinina "false"
checkbox Glicose "false"
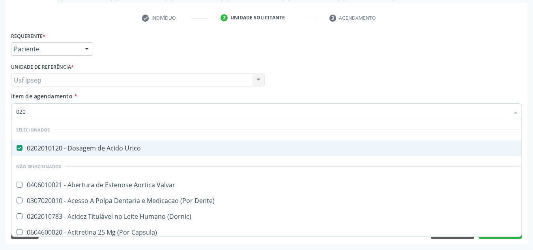
checkbox Glicosilada "false"
checkbox Reativa "false"
checkbox \(Tgo\) "false"
checkbox \(Tgp\) "false"
checkbox Triglicerideos "false"
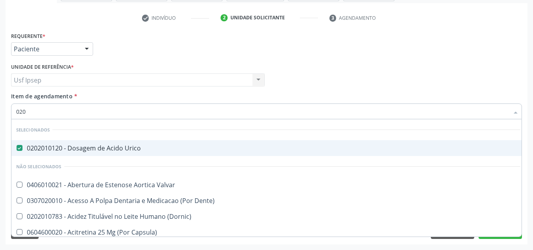
checkbox \(T3\) "true"
checkbox Ureia "false"
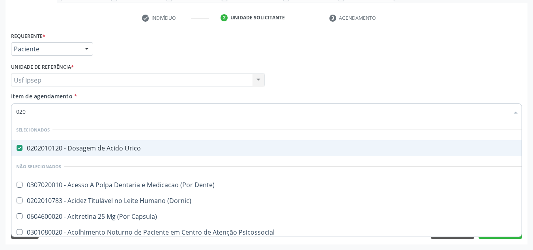
type input "0202"
checkbox Capsula\) "true"
checkbox Urina "false"
checkbox Puncao "true"
checkbox Aberto\) "true"
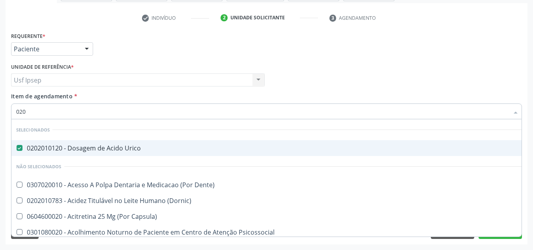
checkbox Balao "true"
checkbox Venosa "true"
checkbox Ativa "true"
checkbox Paratireoides "true"
checkbox \(Spcto\) "true"
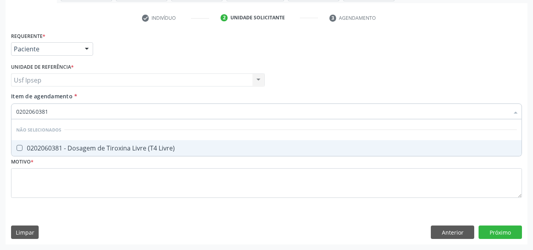
click at [18, 147] on Livre\) at bounding box center [20, 148] width 6 height 6
click at [17, 147] on Livre\) "checkbox" at bounding box center [13, 147] width 5 height 5
click at [47, 111] on input "0202060381" at bounding box center [262, 111] width 493 height 16
click at [19, 148] on \(Tsh\) at bounding box center [20, 148] width 6 height 6
click at [17, 148] on \(Tsh\) "checkbox" at bounding box center [13, 147] width 5 height 5
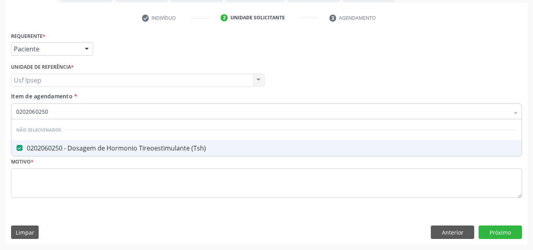
click at [49, 112] on input "0202060250" at bounding box center [262, 111] width 493 height 16
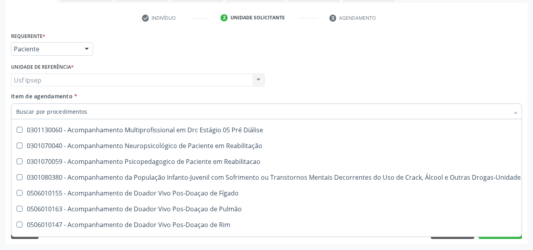
scroll to position [553, 0]
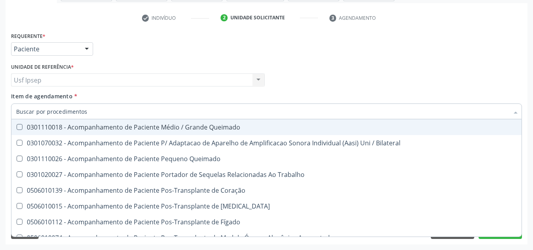
click at [44, 104] on input "Item de agendamento *" at bounding box center [262, 111] width 493 height 16
click at [46, 95] on span "Item de agendamento" at bounding box center [42, 95] width 62 height 7
click at [46, 103] on input "Item de agendamento *" at bounding box center [262, 111] width 493 height 16
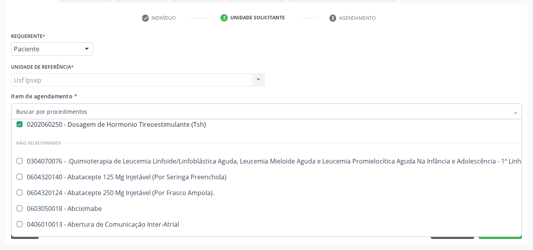
scroll to position [276, 0]
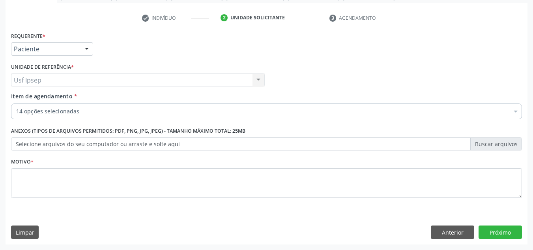
click at [23, 97] on span "Item de agendamento" at bounding box center [42, 95] width 62 height 7
click at [16, 103] on input "Item de agendamento *" at bounding box center [16, 111] width 0 height 16
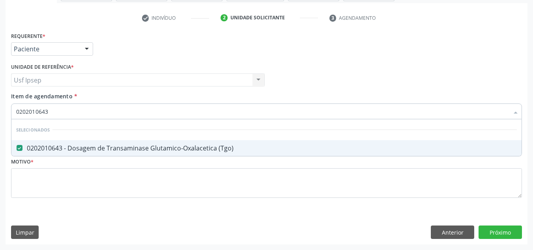
click at [50, 115] on input "0202010643" at bounding box center [262, 111] width 493 height 16
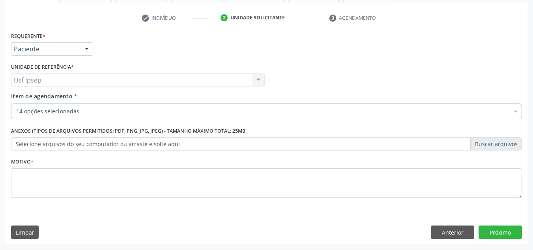
click at [481, 52] on div "Requerente * Paciente Médico(a) Enfermeiro(a) Paciente Nenhum resultado encontr…" at bounding box center [266, 45] width 515 height 31
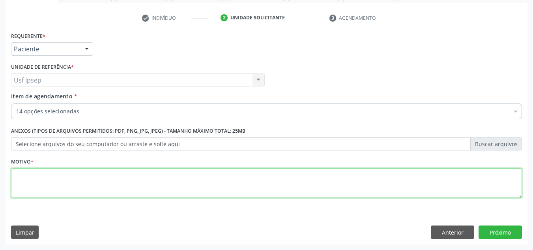
click at [17, 182] on textarea at bounding box center [266, 183] width 511 height 30
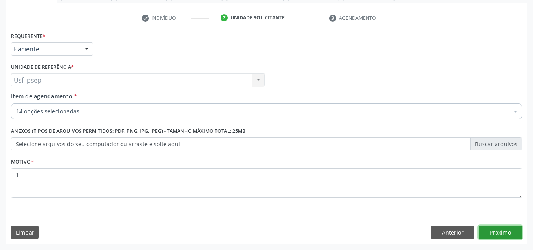
click at [503, 231] on button "Próximo" at bounding box center [500, 231] width 43 height 13
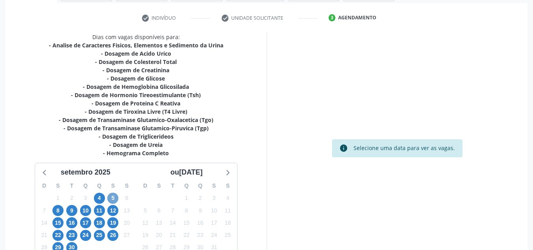
click at [112, 198] on span "5" at bounding box center [112, 198] width 11 height 11
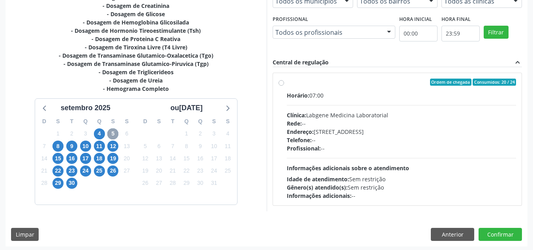
scroll to position [208, 0]
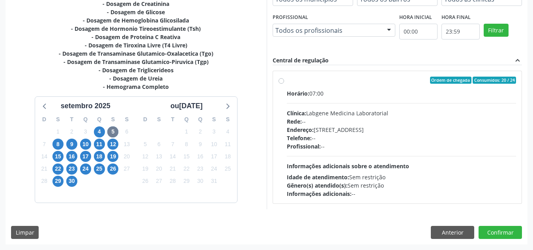
click at [287, 81] on label "Ordem de chegada Consumidos: 20 / 24 Horário: 07:00 Clínica: Labgene Medicina L…" at bounding box center [402, 137] width 230 height 121
click at [280, 81] on input "Ordem de chegada Consumidos: 20 / 24 Horário: 07:00 Clínica: Labgene Medicina L…" at bounding box center [282, 80] width 6 height 7
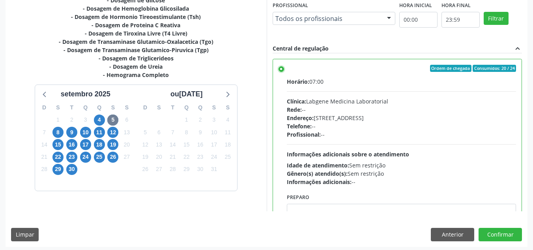
scroll to position [222, 0]
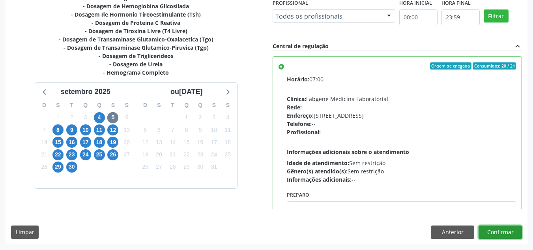
click at [494, 230] on button "Confirmar" at bounding box center [500, 231] width 43 height 13
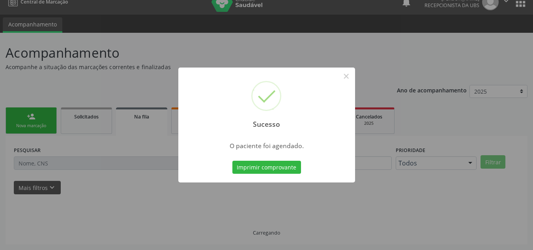
scroll to position [11, 0]
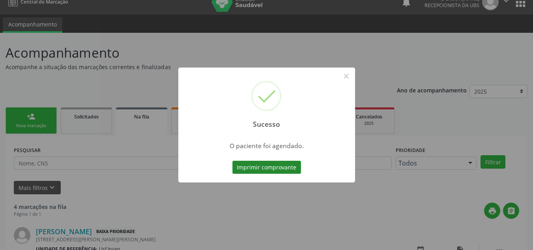
click at [246, 170] on button "Imprimir comprovante" at bounding box center [266, 167] width 69 height 13
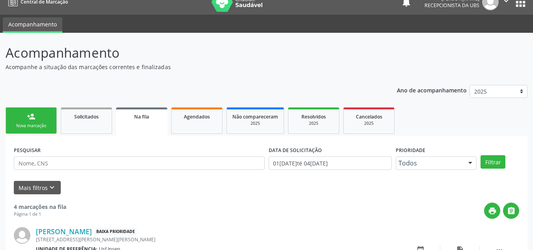
click at [34, 127] on div "Nova marcação" at bounding box center [30, 126] width 39 height 6
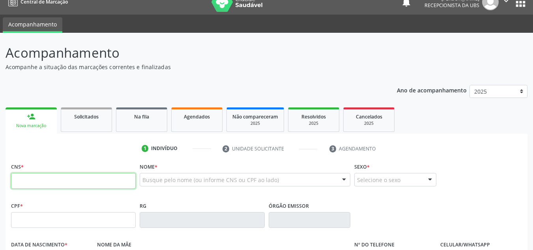
click at [26, 179] on input "text" at bounding box center [73, 181] width 125 height 16
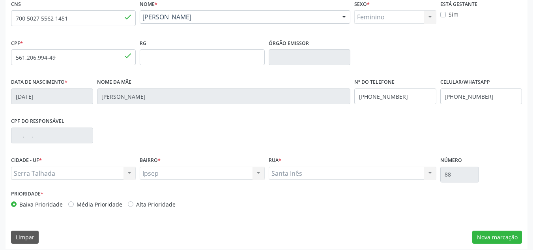
scroll to position [178, 0]
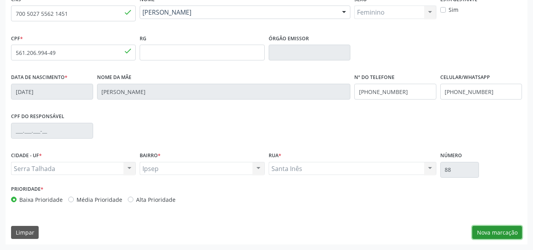
click at [492, 227] on button "Nova marcação" at bounding box center [497, 232] width 50 height 13
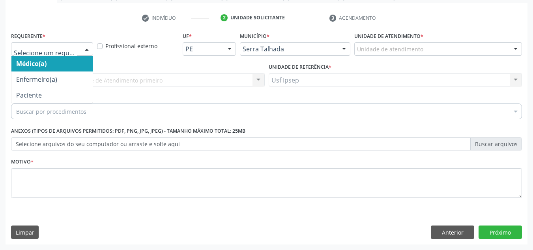
click at [86, 47] on div at bounding box center [87, 49] width 12 height 13
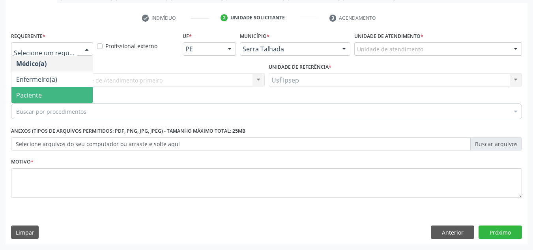
drag, startPoint x: 53, startPoint y: 93, endPoint x: 58, endPoint y: 91, distance: 5.3
click at [58, 91] on span "Paciente" at bounding box center [51, 95] width 81 height 16
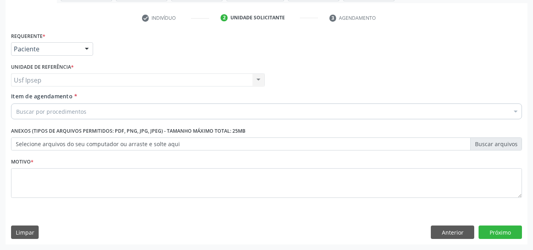
click at [31, 96] on span "Item de agendamento" at bounding box center [42, 95] width 62 height 7
click at [16, 103] on input "Item de agendamento *" at bounding box center [16, 111] width 0 height 16
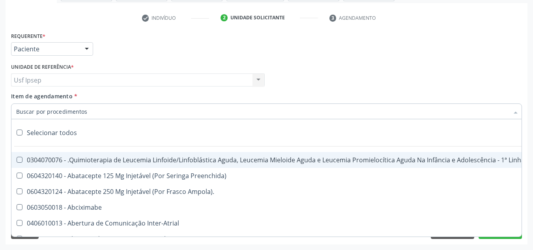
click at [27, 114] on input "Item de agendamento *" at bounding box center [262, 111] width 493 height 16
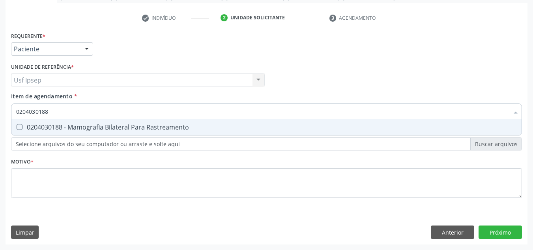
click at [21, 127] on Rastreamento at bounding box center [20, 127] width 6 height 6
click at [17, 127] on Rastreamento "checkbox" at bounding box center [13, 126] width 5 height 5
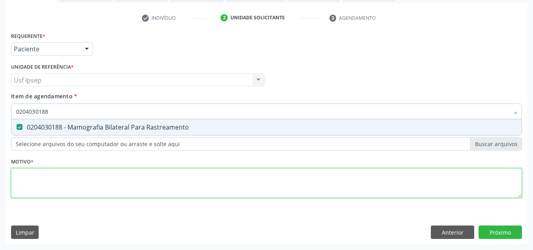
click at [21, 180] on div "Requerente * Paciente Médico(a) Enfermeiro(a) Paciente Nenhum resultado encontr…" at bounding box center [266, 119] width 511 height 179
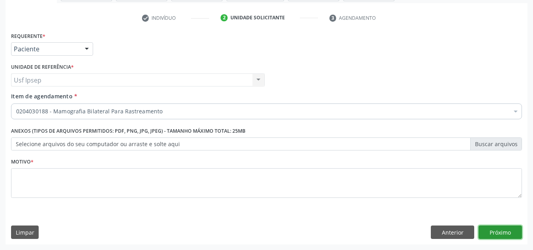
click at [495, 231] on button "Próximo" at bounding box center [500, 231] width 43 height 13
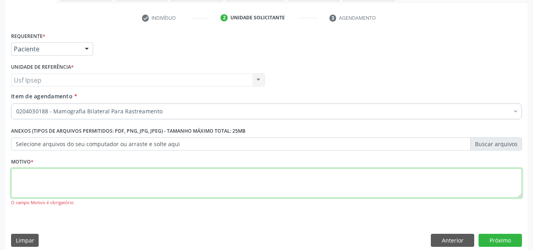
click at [19, 175] on textarea at bounding box center [266, 183] width 511 height 30
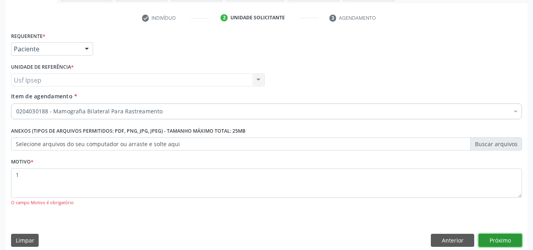
click at [493, 237] on button "Próximo" at bounding box center [500, 240] width 43 height 13
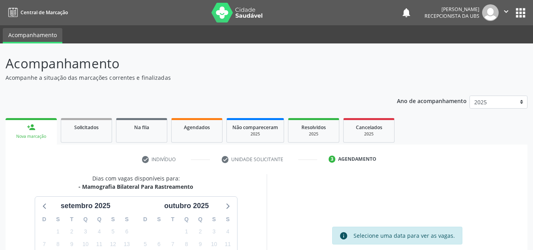
scroll to position [94, 0]
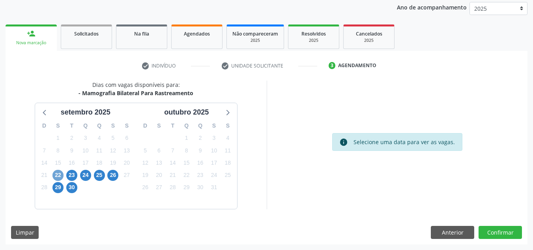
click at [62, 174] on span "22" at bounding box center [57, 175] width 11 height 11
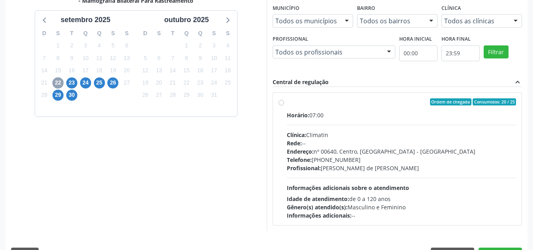
scroll to position [208, 0]
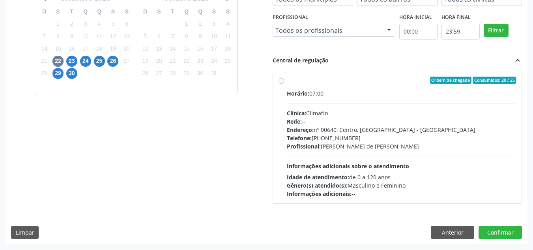
click at [287, 80] on label "Ordem de chegada Consumidos: 20 / 25 Horário: 07:00 Clínica: Climatin Rede: -- …" at bounding box center [402, 137] width 230 height 121
click at [281, 80] on input "Ordem de chegada Consumidos: 20 / 25 Horário: 07:00 Clínica: Climatin Rede: -- …" at bounding box center [282, 80] width 6 height 7
radio input "true"
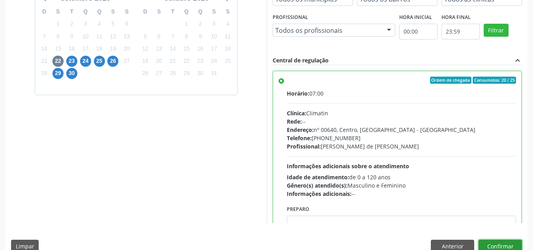
click at [502, 244] on button "Confirmar" at bounding box center [500, 246] width 43 height 13
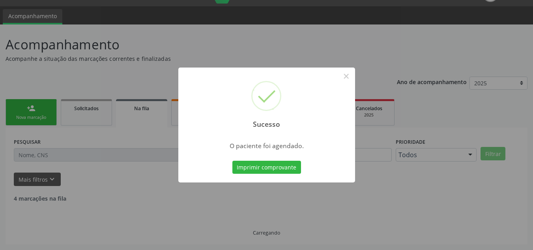
scroll to position [11, 0]
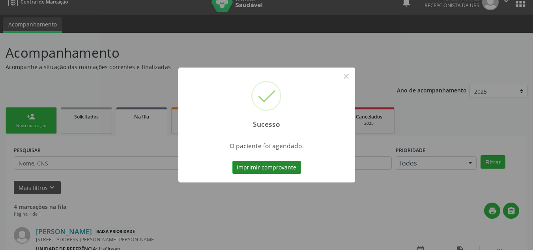
click at [250, 167] on button "Imprimir comprovante" at bounding box center [266, 167] width 69 height 13
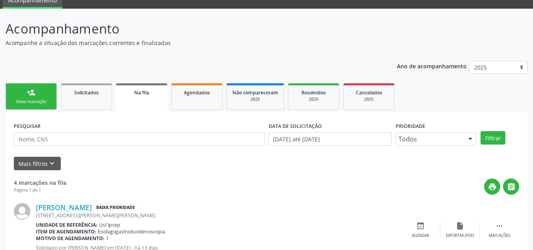
scroll to position [0, 0]
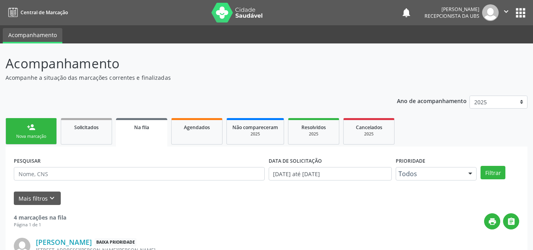
click at [28, 139] on div "Nova marcação" at bounding box center [30, 136] width 39 height 6
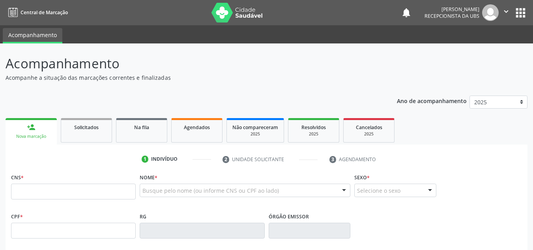
click at [26, 136] on div "Nova marcação" at bounding box center [31, 136] width 40 height 6
click at [201, 128] on span "Agendados" at bounding box center [197, 127] width 26 height 7
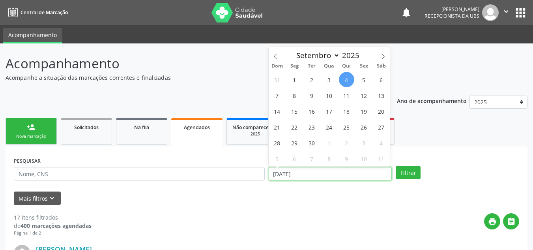
click at [285, 174] on input "[DATE]" at bounding box center [331, 173] width 124 height 13
click at [347, 126] on span "25" at bounding box center [346, 126] width 15 height 15
type input "[DATE]"
click at [346, 124] on span "25" at bounding box center [346, 126] width 15 height 15
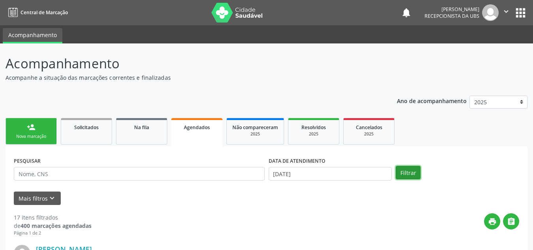
click at [409, 173] on button "Filtrar" at bounding box center [408, 172] width 25 height 13
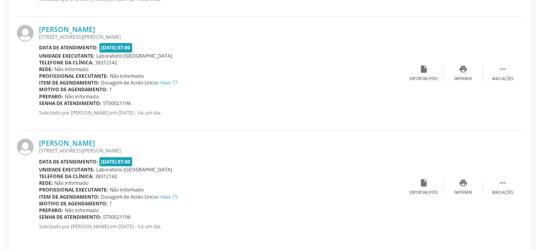
scroll to position [1479, 0]
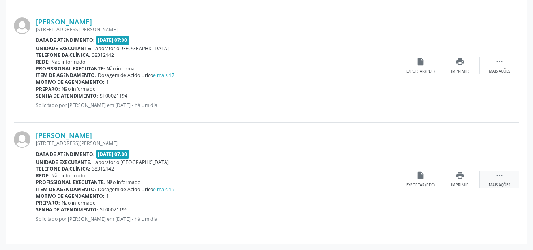
click at [502, 178] on icon "" at bounding box center [499, 175] width 9 height 9
click at [420, 175] on icon "cancel" at bounding box center [420, 175] width 9 height 9
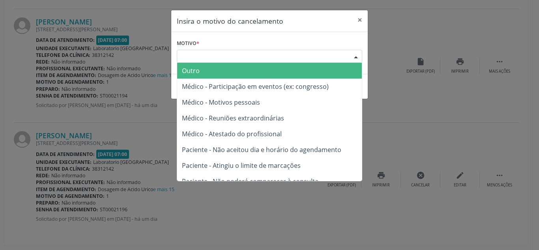
click at [353, 55] on div at bounding box center [356, 56] width 12 height 13
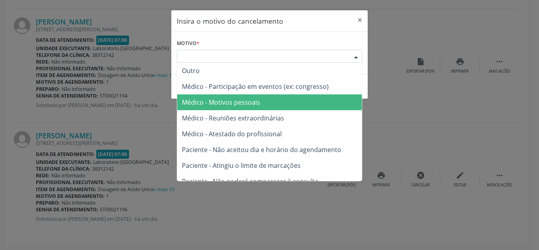
click at [257, 105] on span "Médico - Motivos pessoais" at bounding box center [221, 102] width 78 height 9
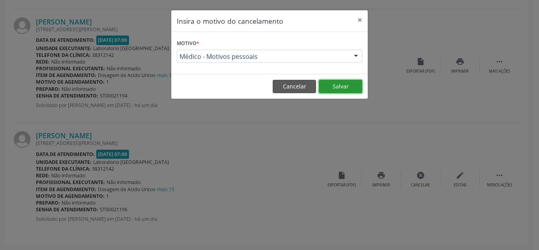
click at [352, 86] on button "Salvar" at bounding box center [340, 86] width 43 height 13
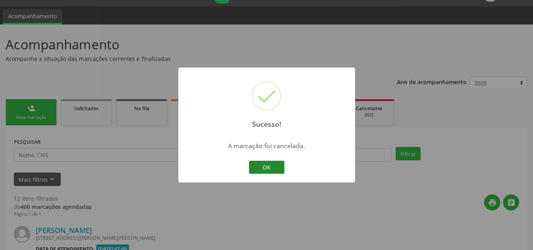
scroll to position [1365, 0]
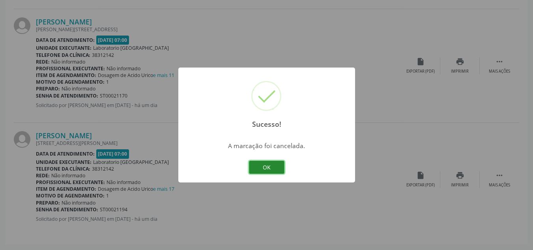
click at [274, 167] on button "OK" at bounding box center [267, 167] width 36 height 13
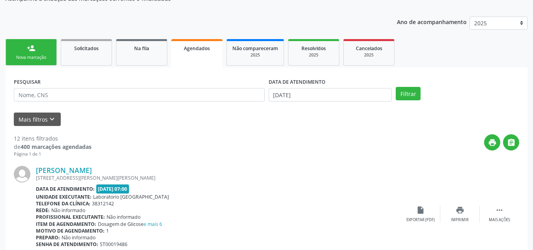
scroll to position [118, 0]
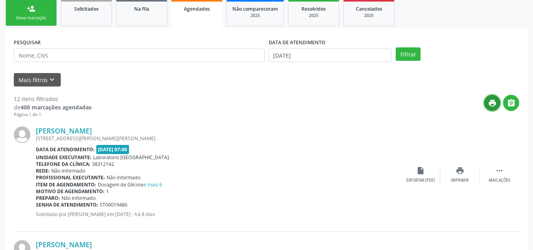
click at [494, 102] on icon "print" at bounding box center [492, 103] width 9 height 9
